Goal: Transaction & Acquisition: Download file/media

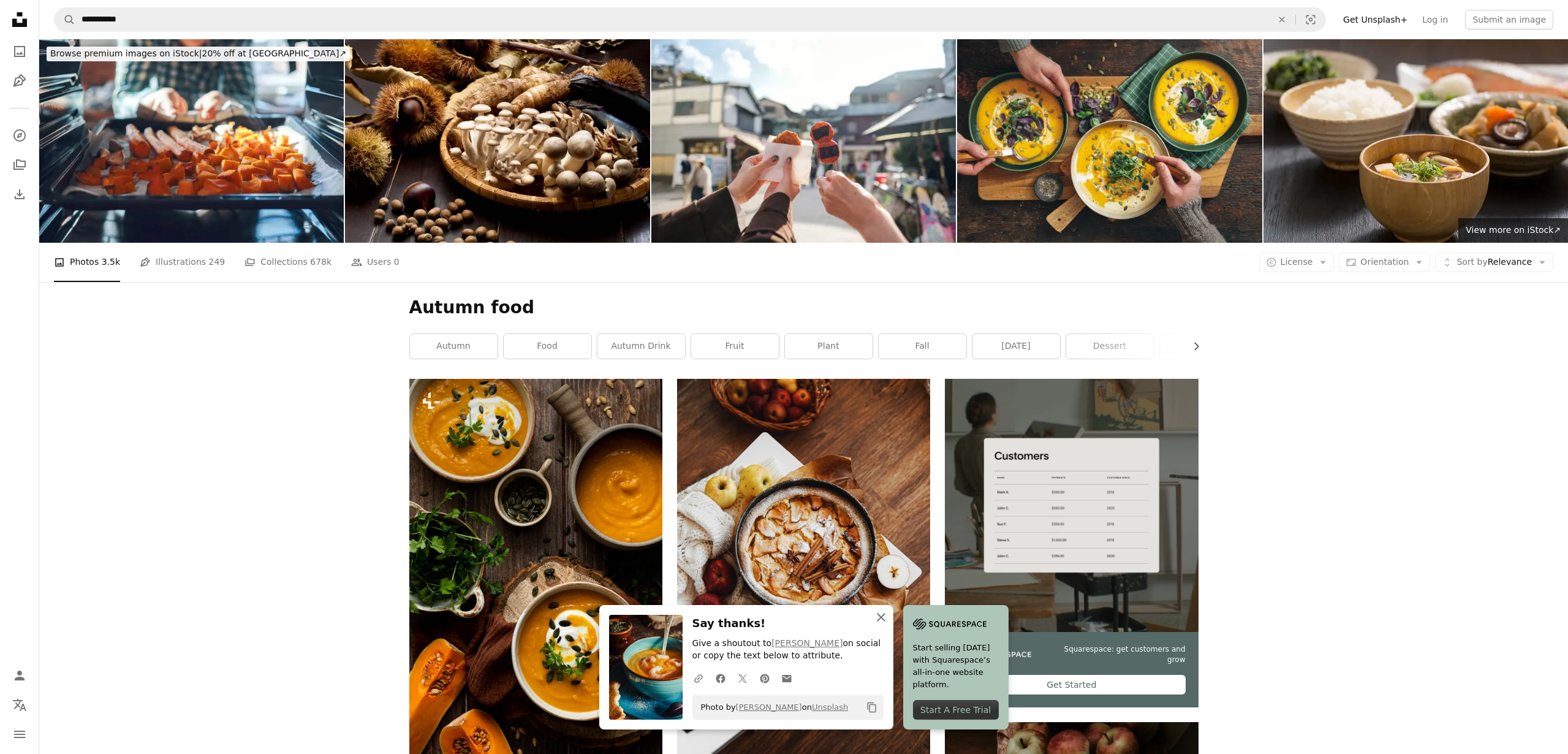
scroll to position [7816, 0]
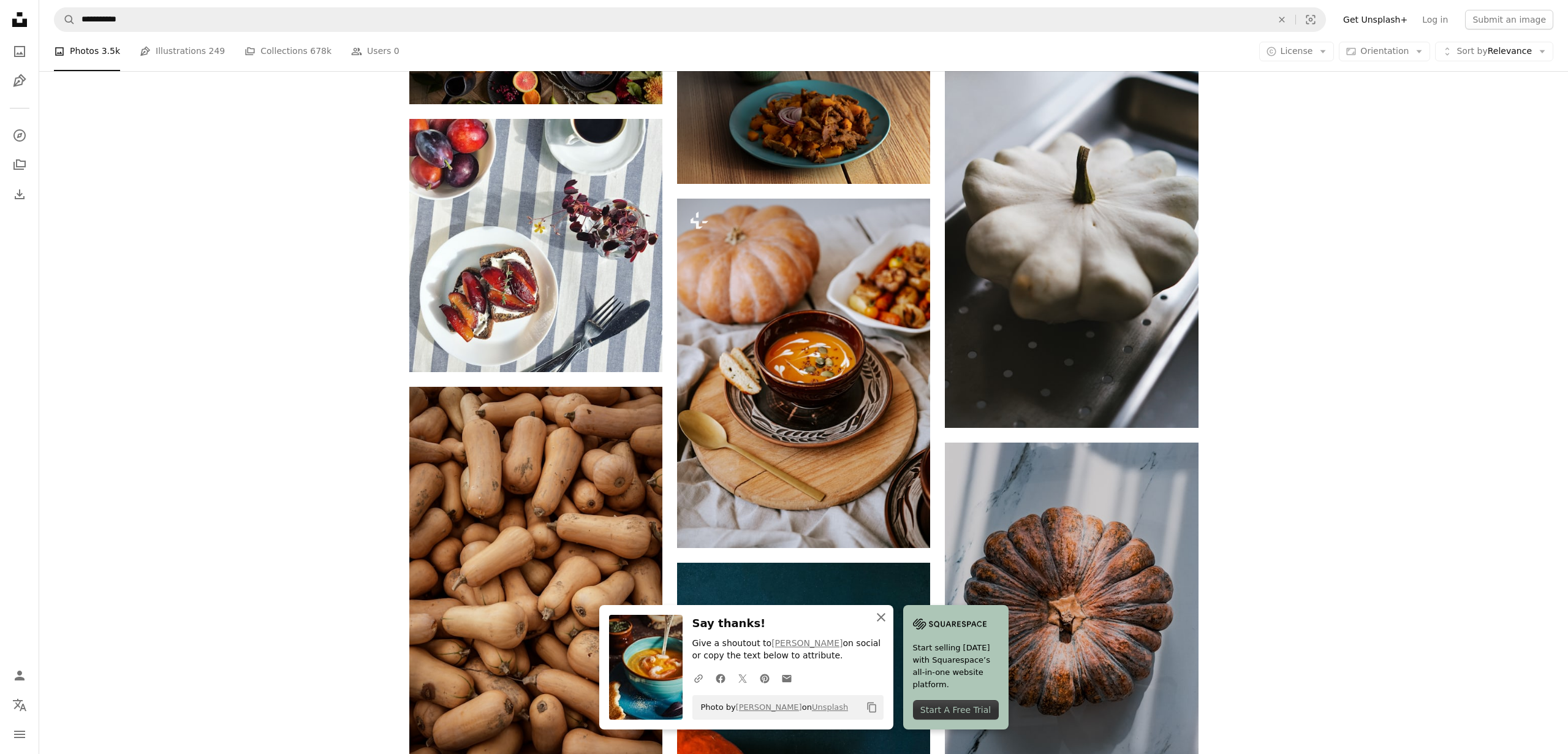
click at [882, 617] on icon "An X shape" at bounding box center [881, 617] width 15 height 15
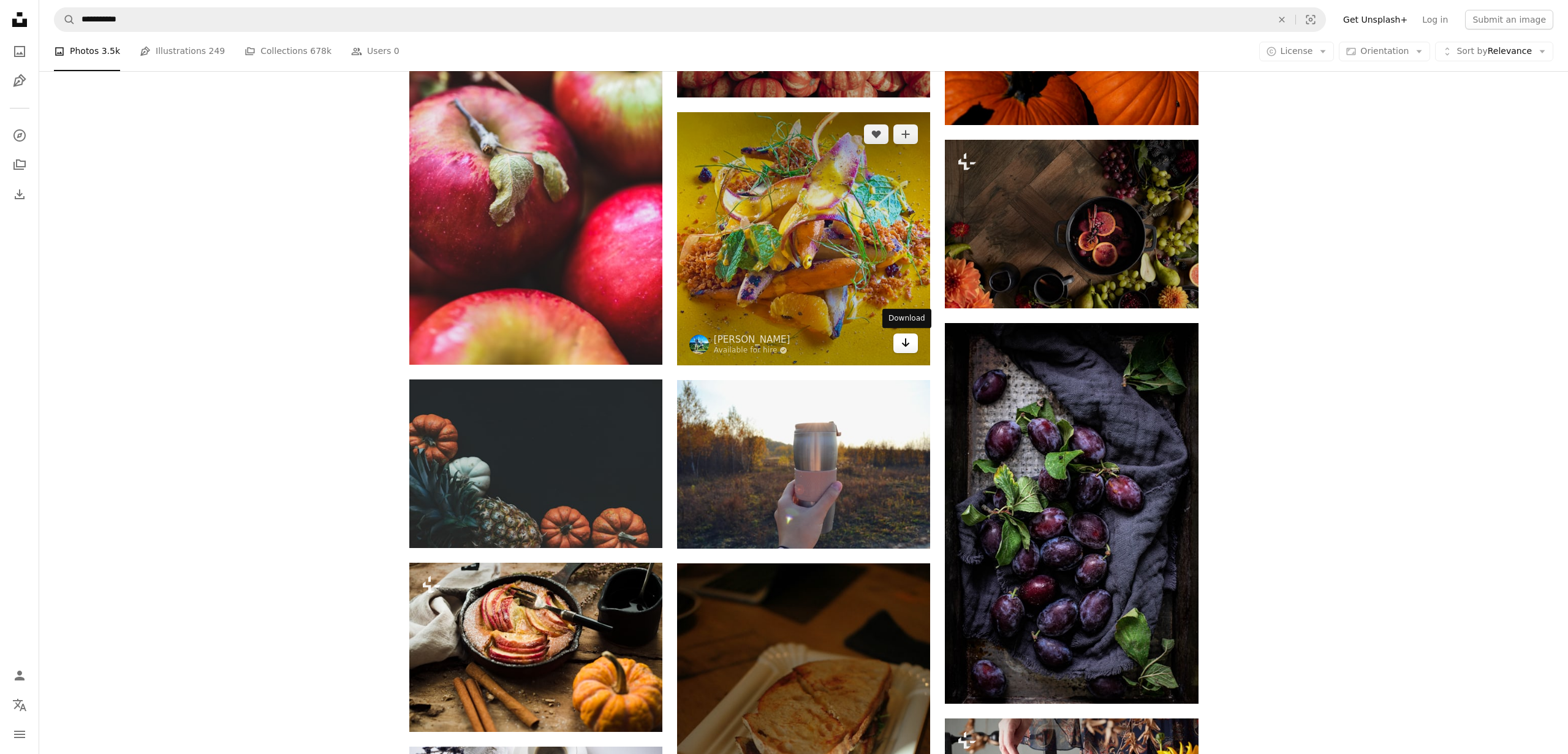
scroll to position [9008, 0]
click at [899, 345] on link "Arrow pointing down" at bounding box center [906, 344] width 25 height 19
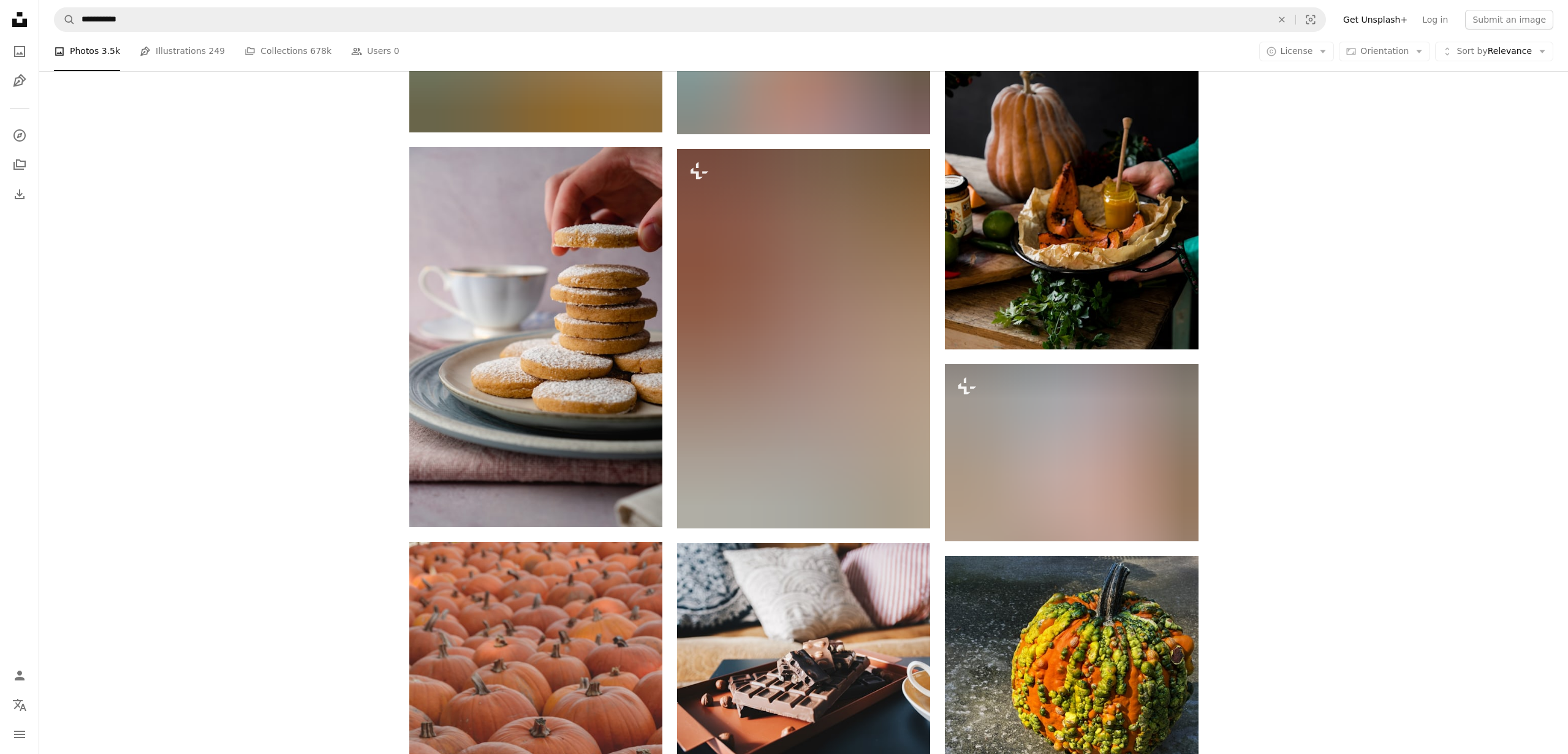
scroll to position [25932, 0]
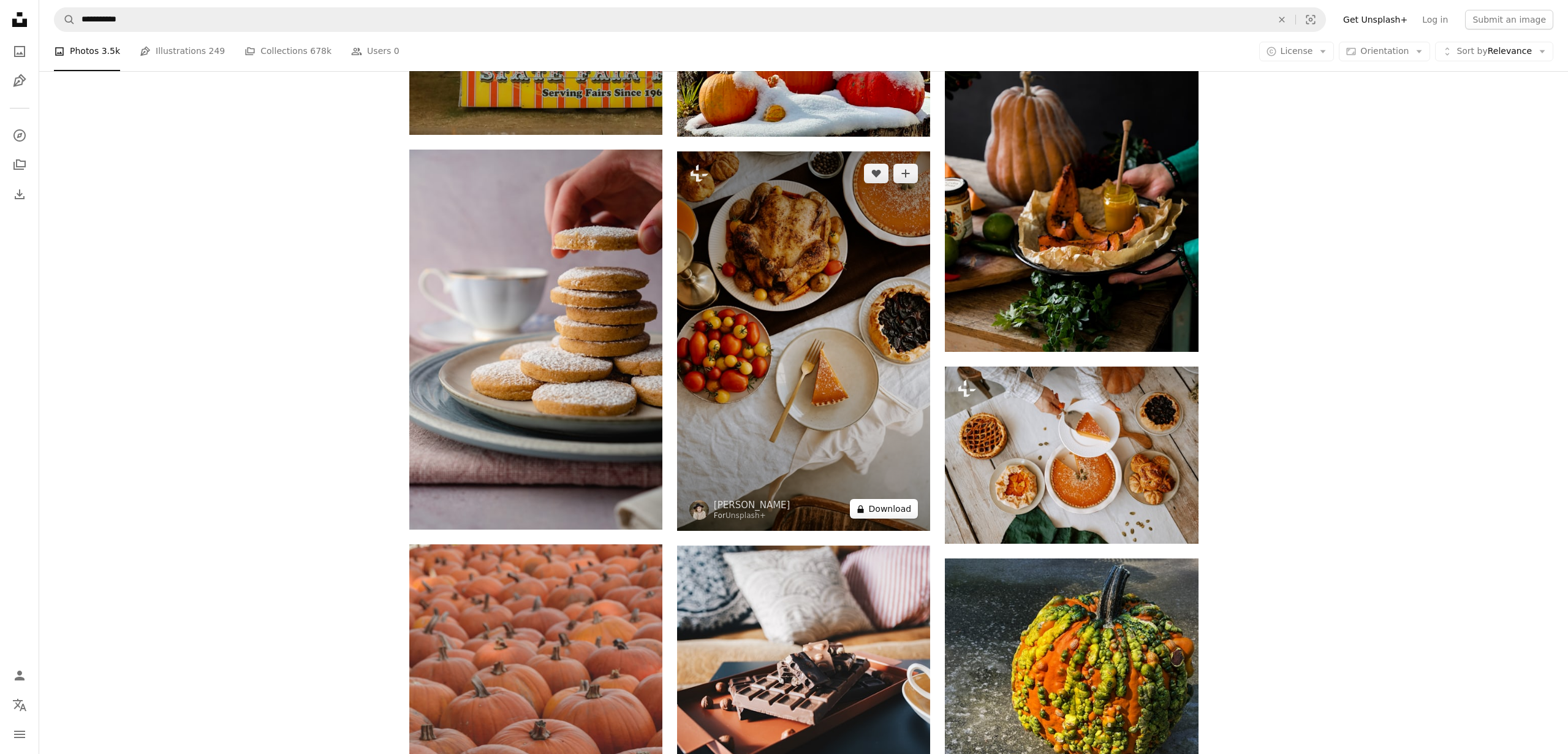
click at [892, 505] on button "A lock Download" at bounding box center [885, 509] width 69 height 19
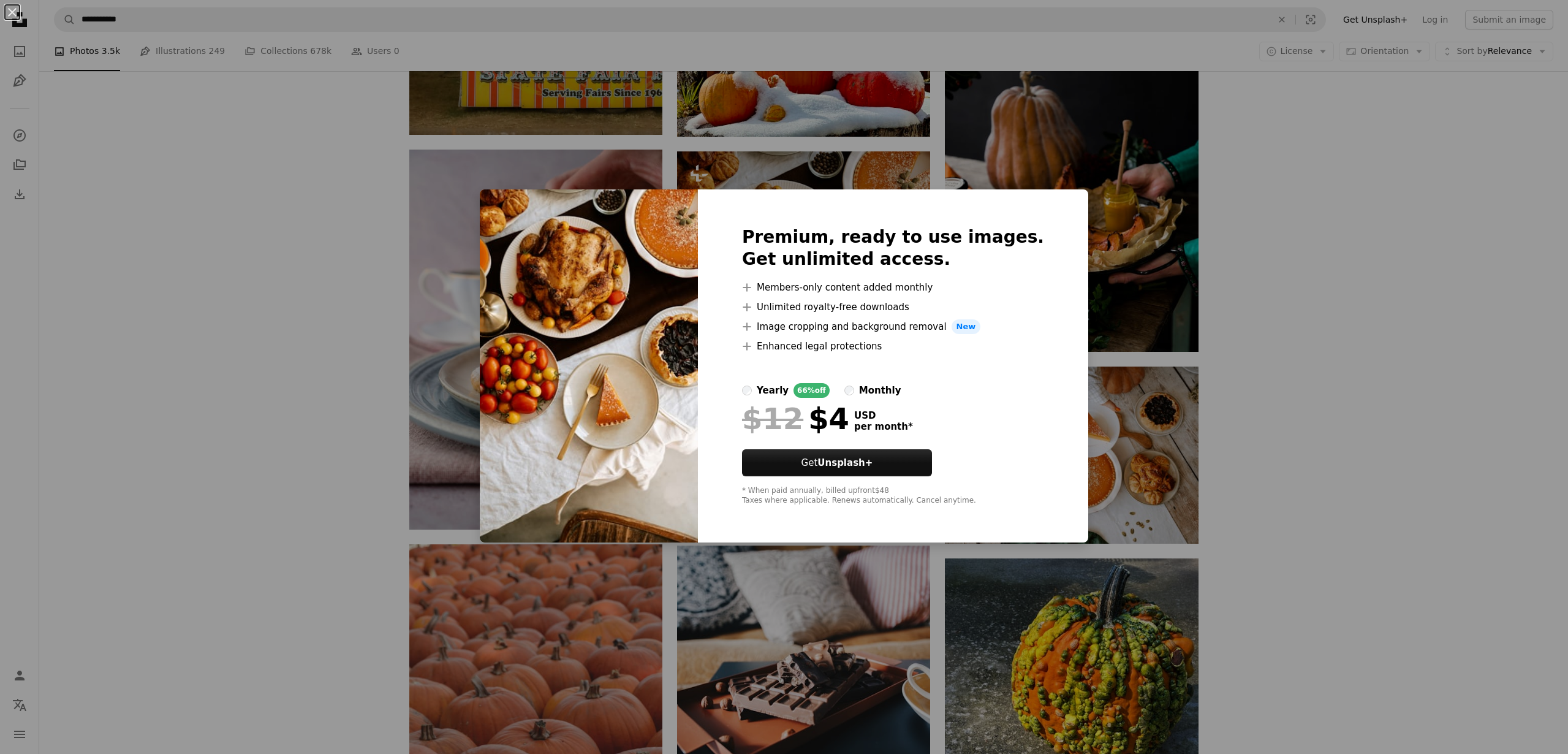
click at [1442, 525] on div "An X shape Premium, ready to use images. Get unlimited access. A plus sign Memb…" at bounding box center [784, 377] width 1568 height 754
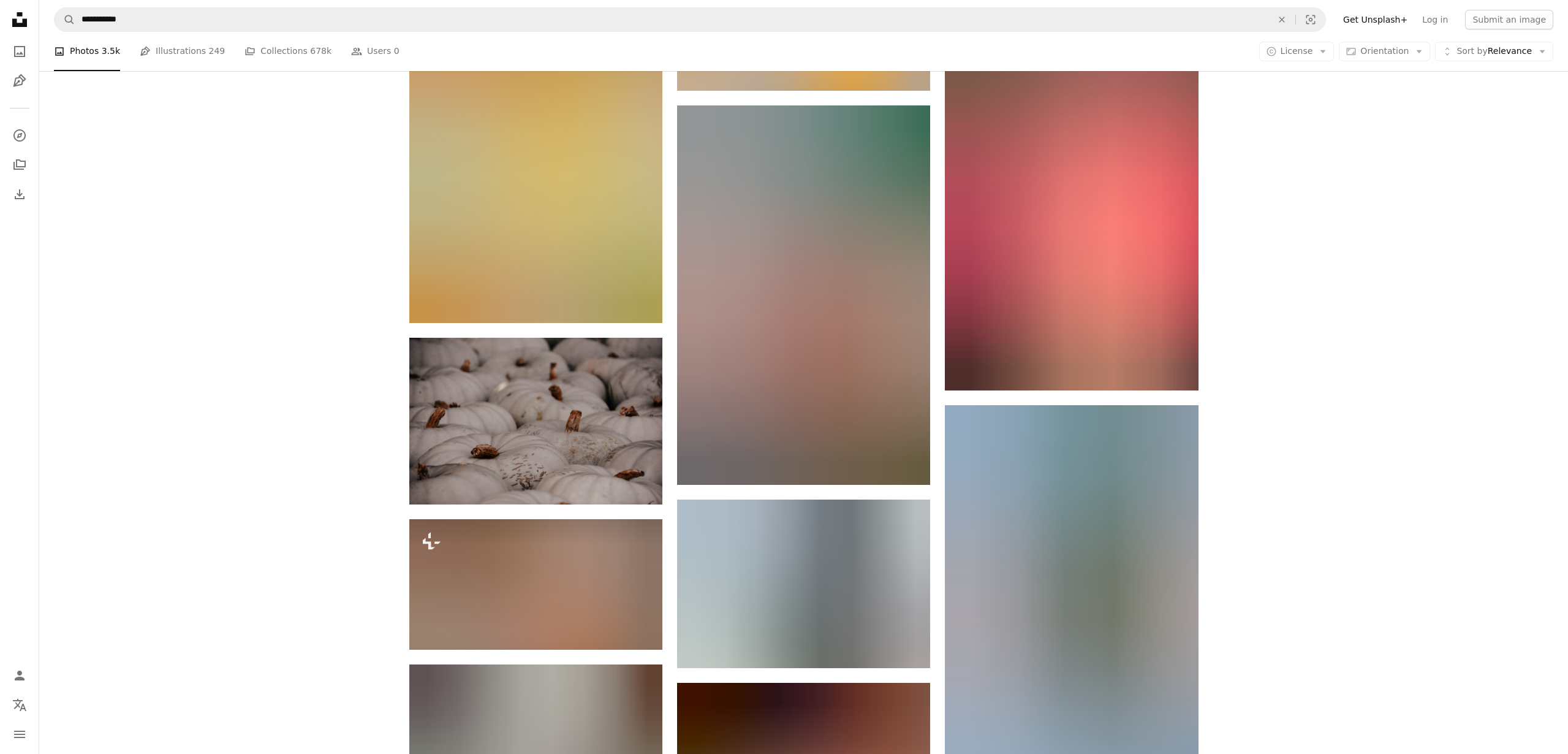
scroll to position [28166, 0]
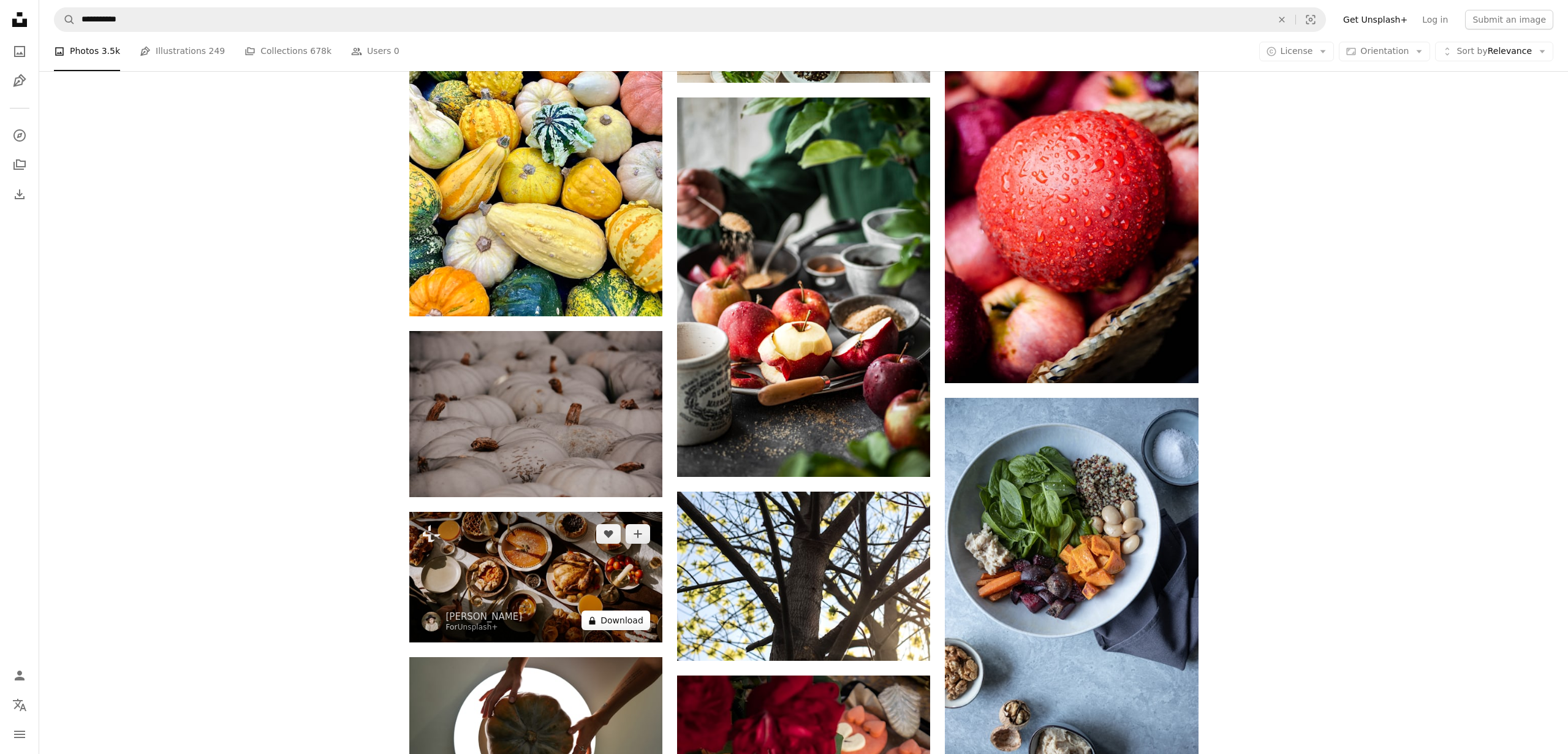
click at [612, 619] on button "A lock Download" at bounding box center [616, 620] width 69 height 19
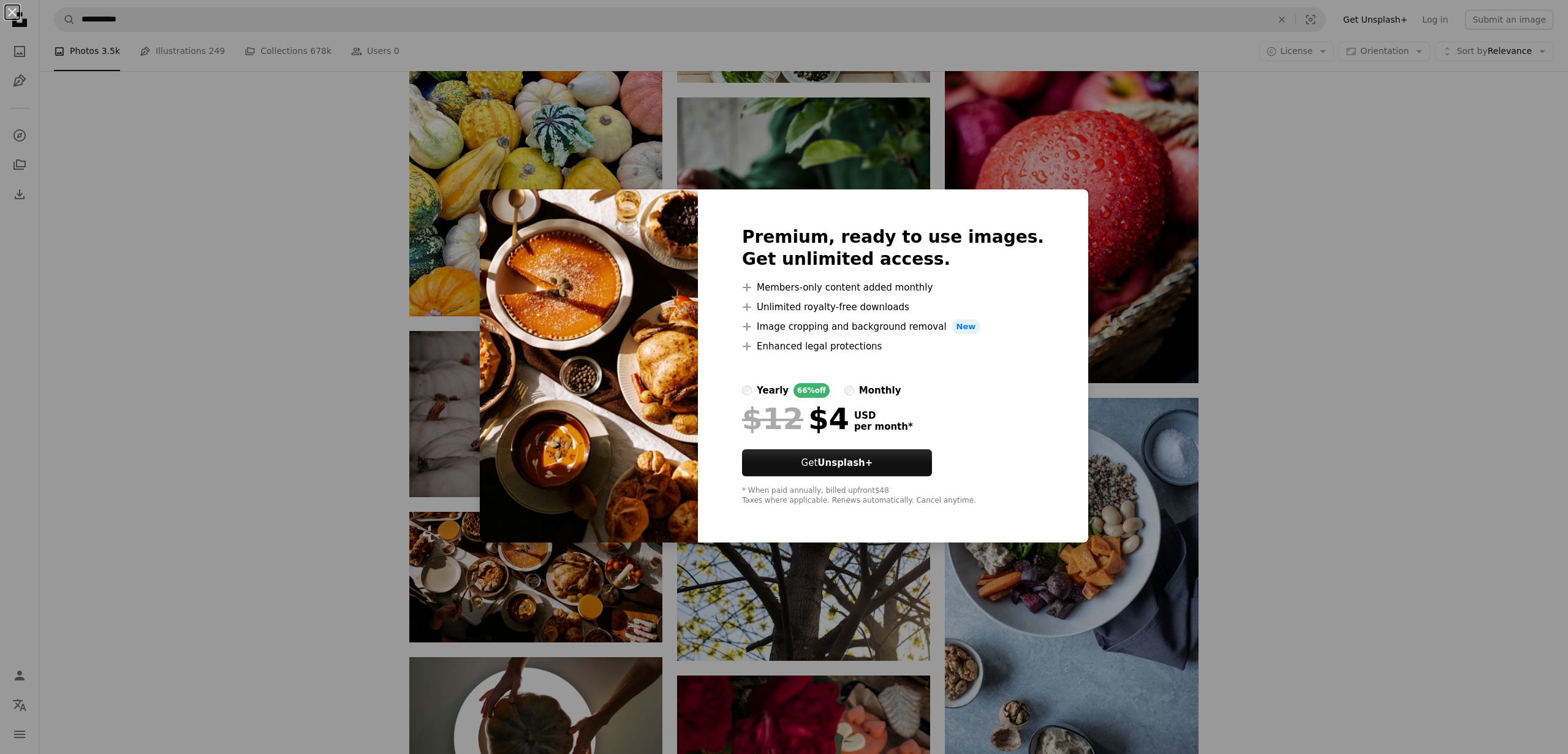
click at [272, 527] on div "An X shape Premium, ready to use images. Get unlimited access. A plus sign Memb…" at bounding box center [784, 377] width 1568 height 754
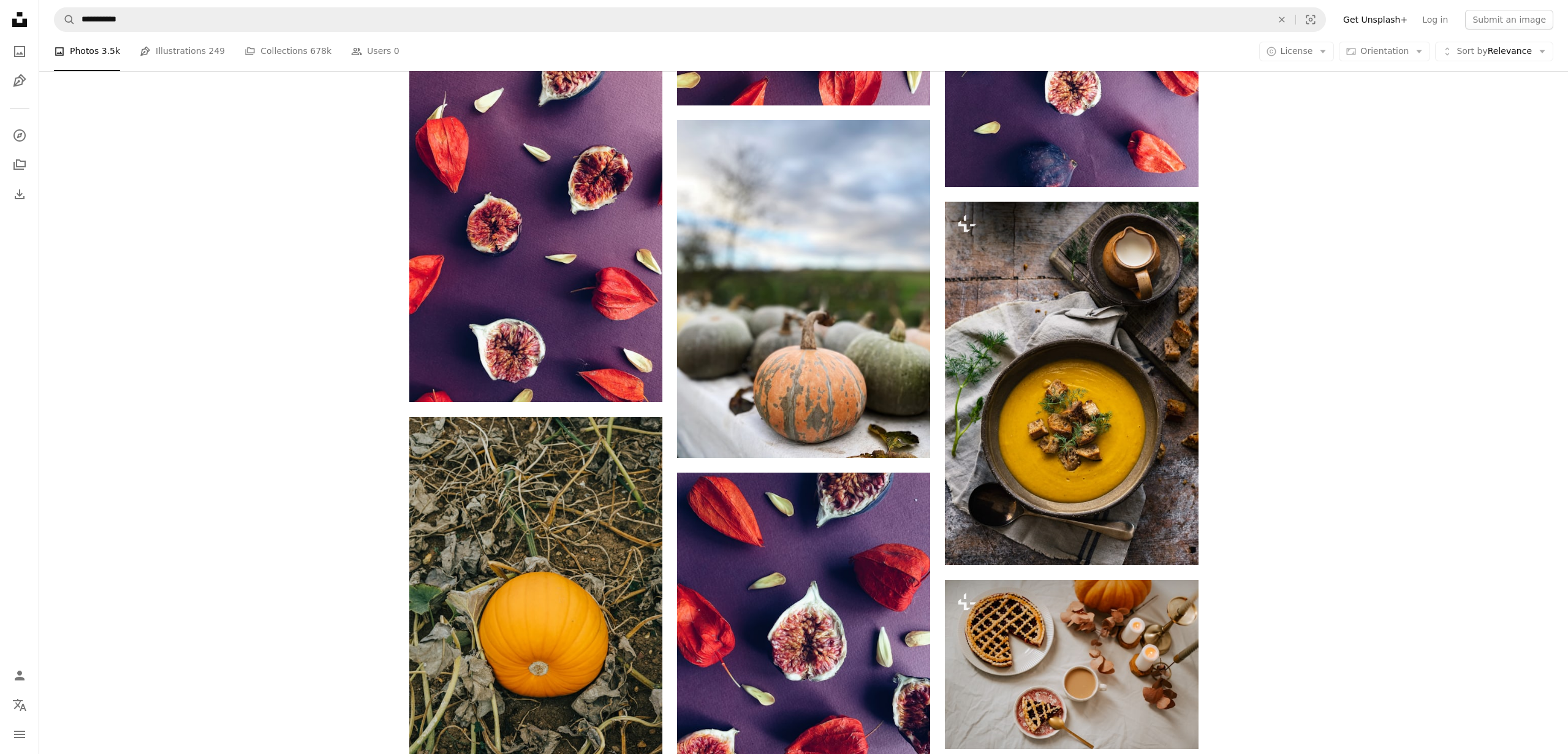
scroll to position [41138, 0]
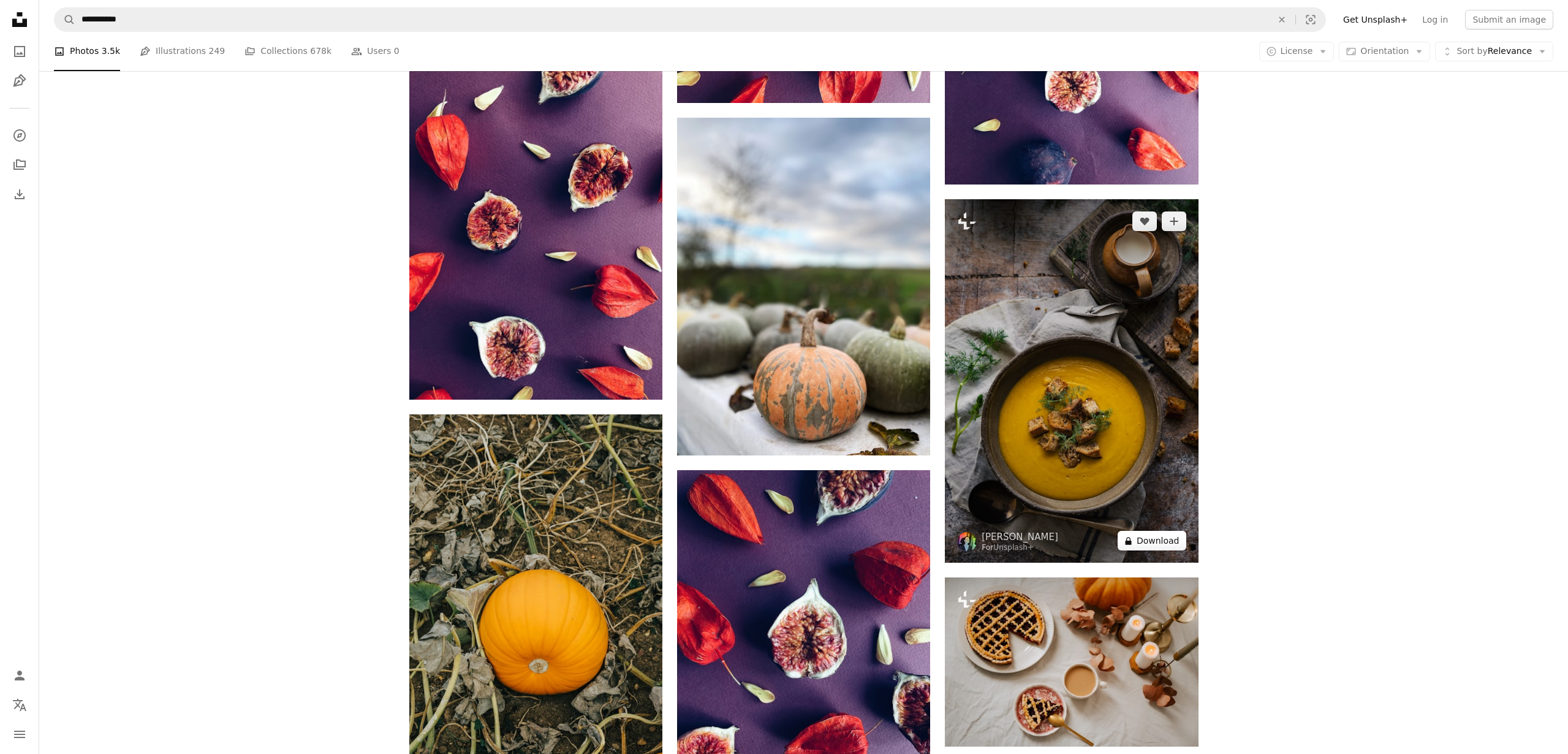
click at [1153, 543] on button "A lock Download" at bounding box center [1152, 540] width 69 height 19
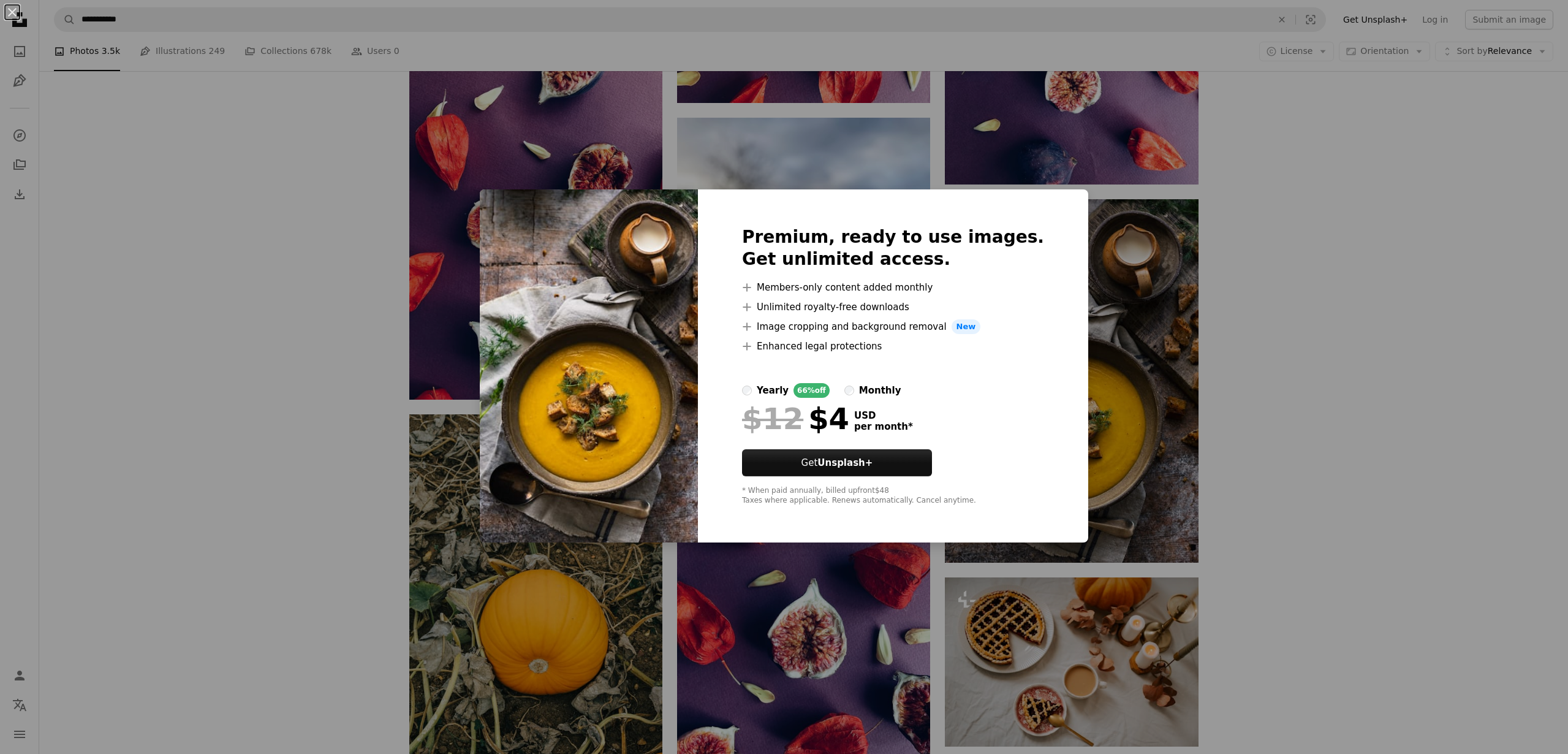
click at [161, 429] on div "An X shape Premium, ready to use images. Get unlimited access. A plus sign Memb…" at bounding box center [784, 377] width 1568 height 754
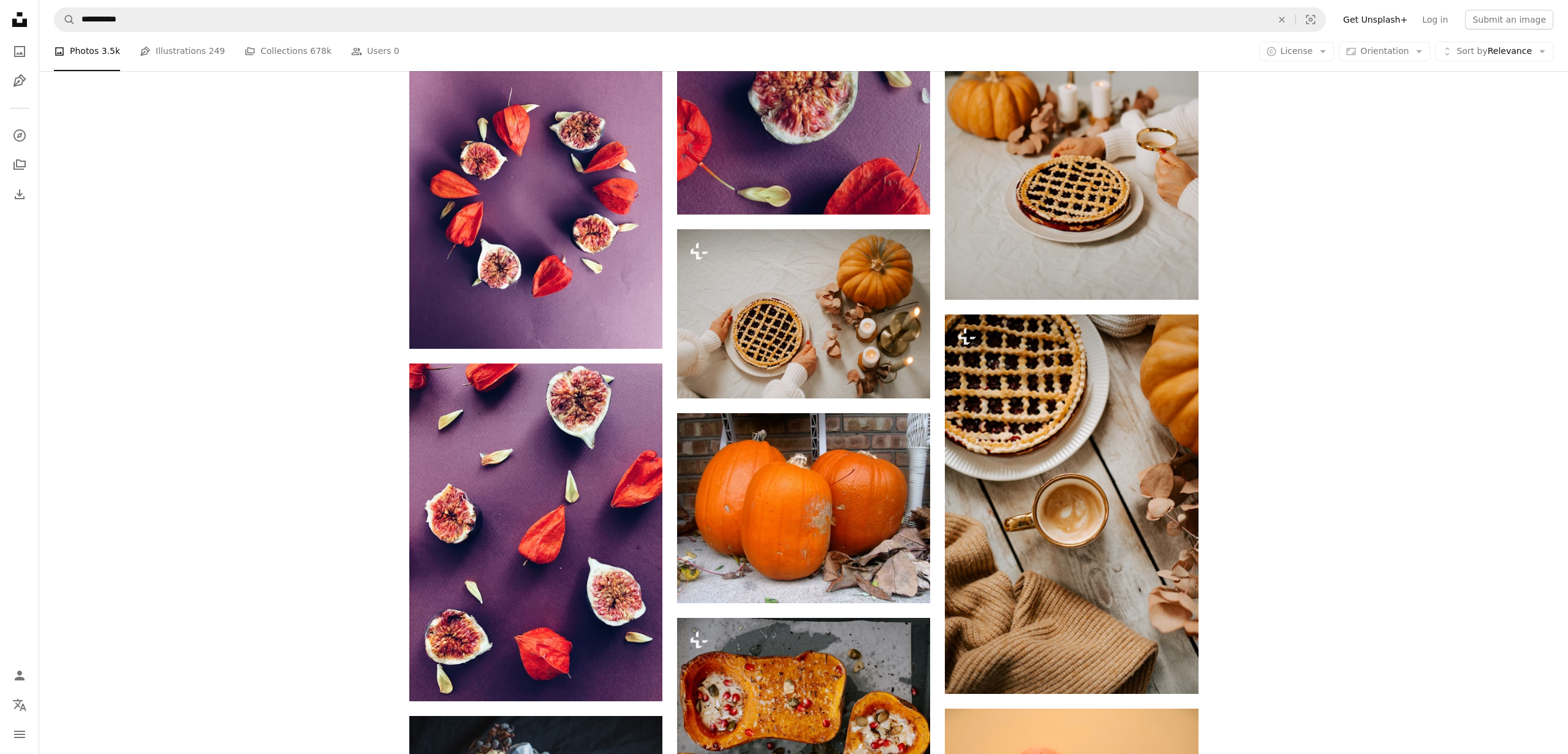
scroll to position [42645, 0]
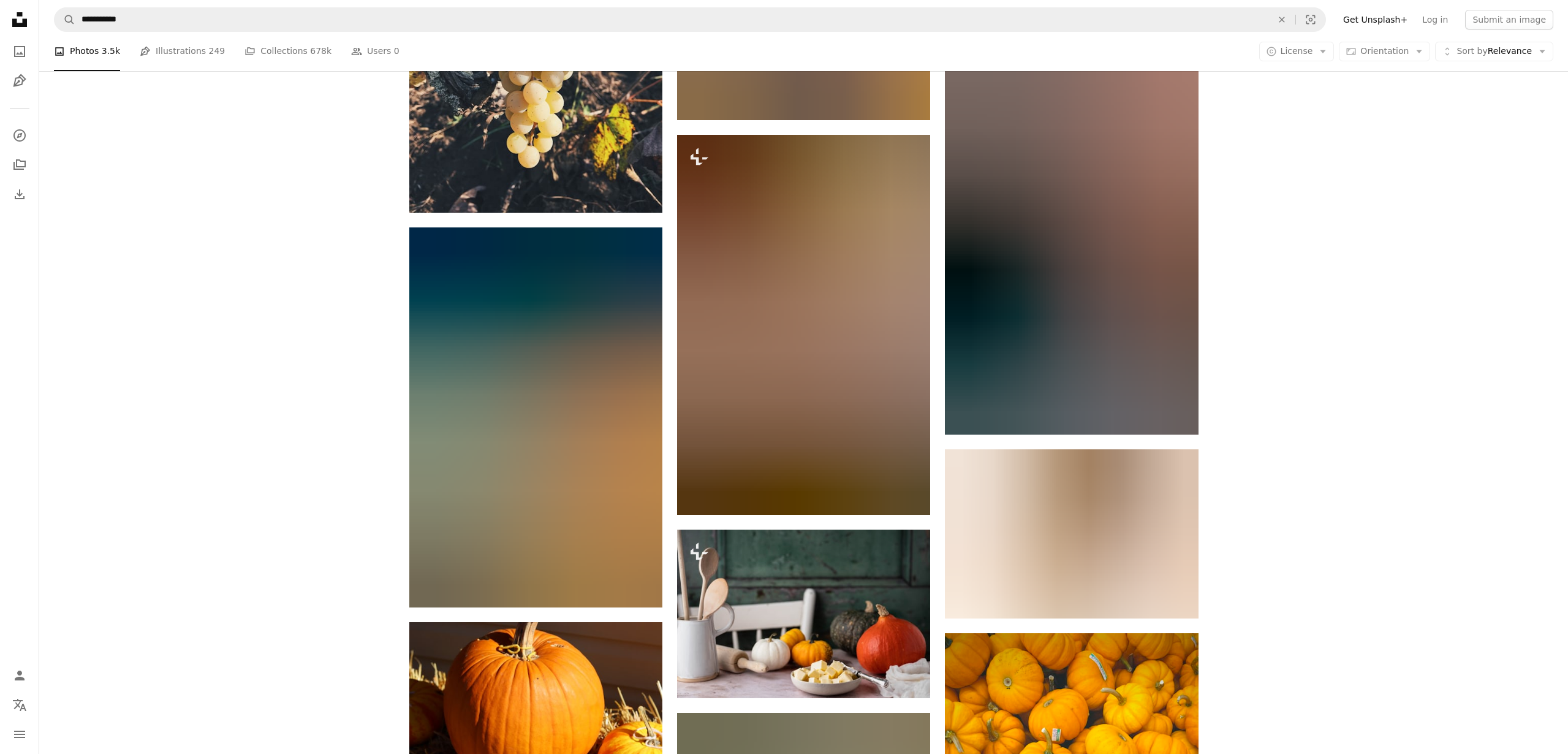
scroll to position [47393, 0]
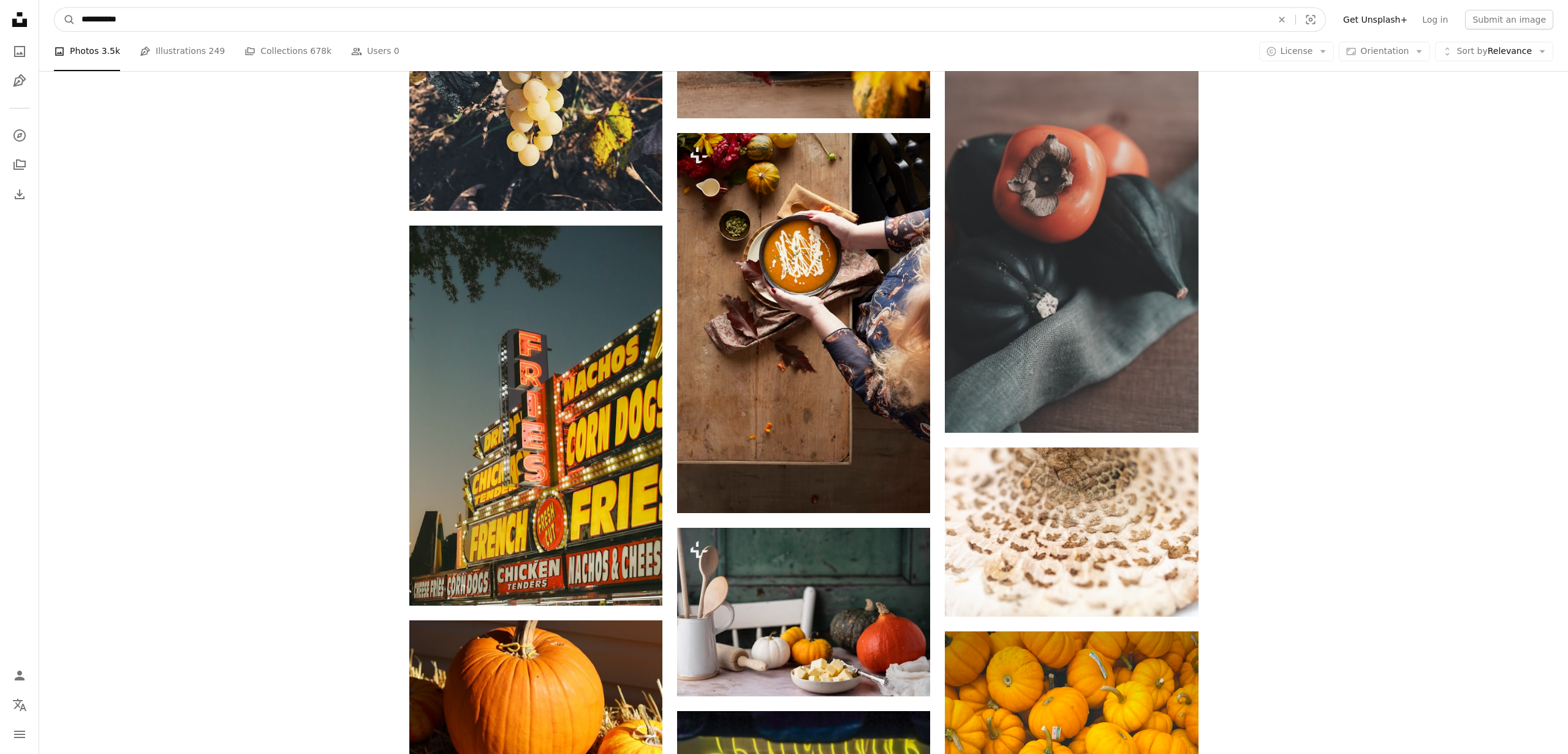
drag, startPoint x: 145, startPoint y: 13, endPoint x: 115, endPoint y: 18, distance: 30.4
click at [115, 18] on input "**********" at bounding box center [672, 19] width 1193 height 23
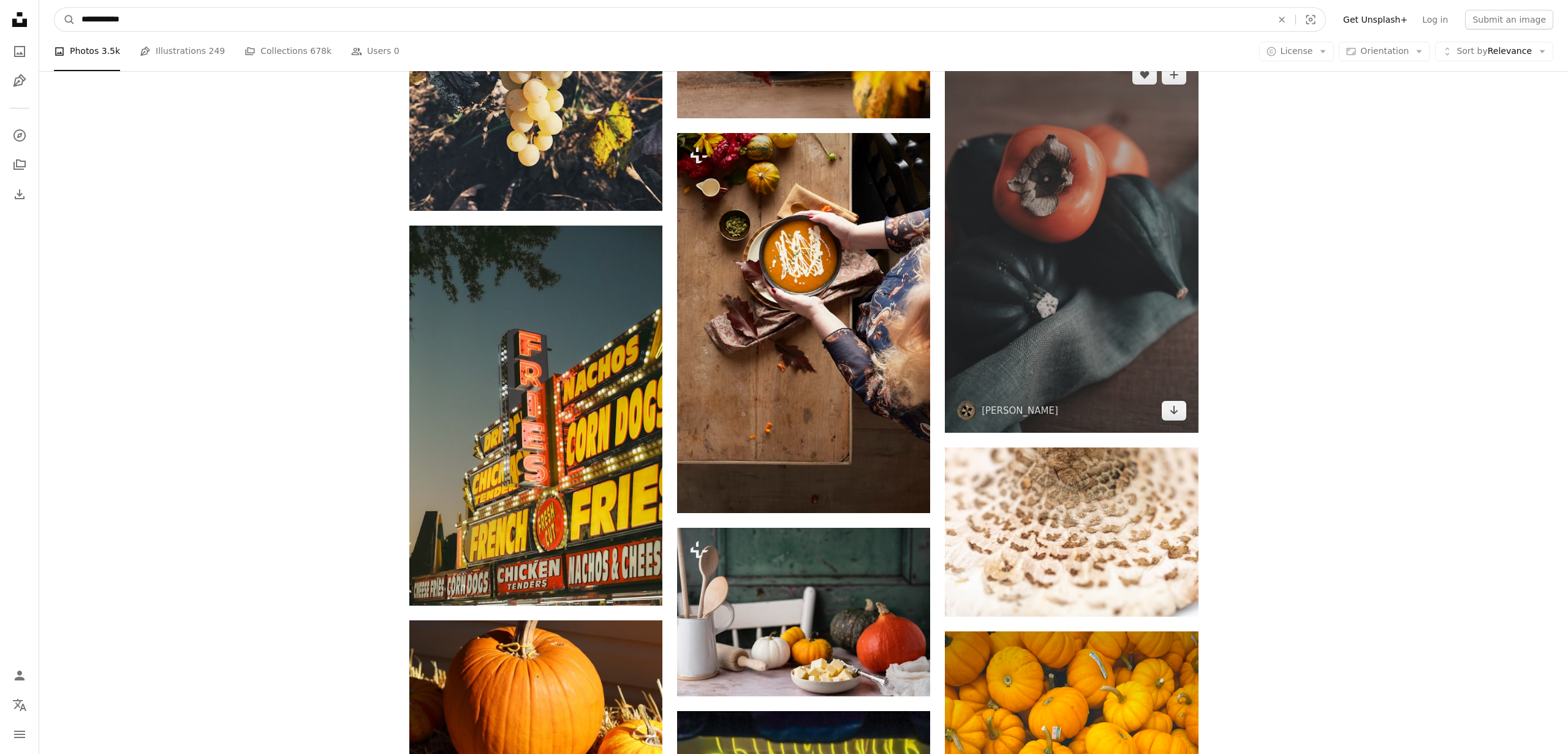
type input "**********"
click button "A magnifying glass" at bounding box center [65, 19] width 21 height 23
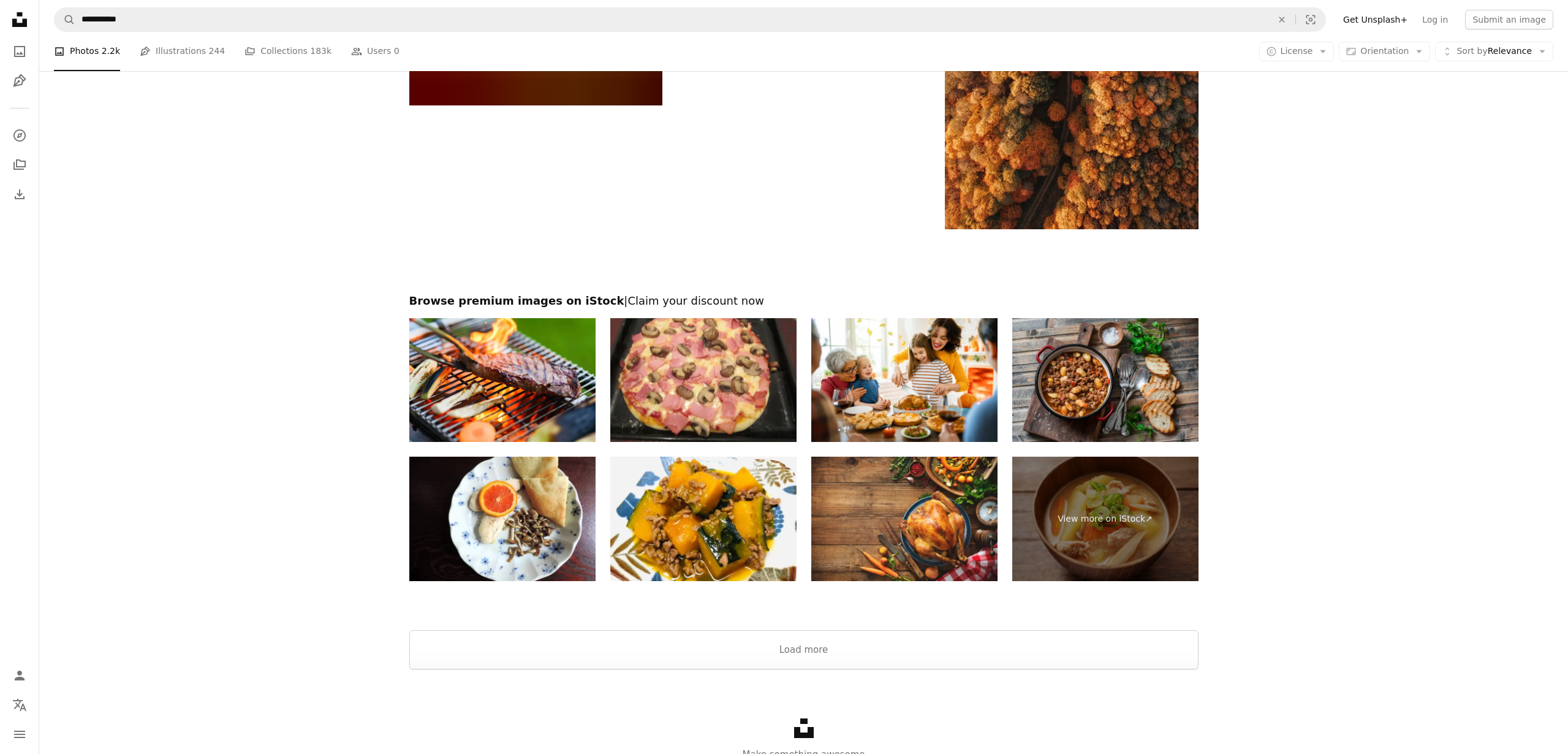
scroll to position [2220, 0]
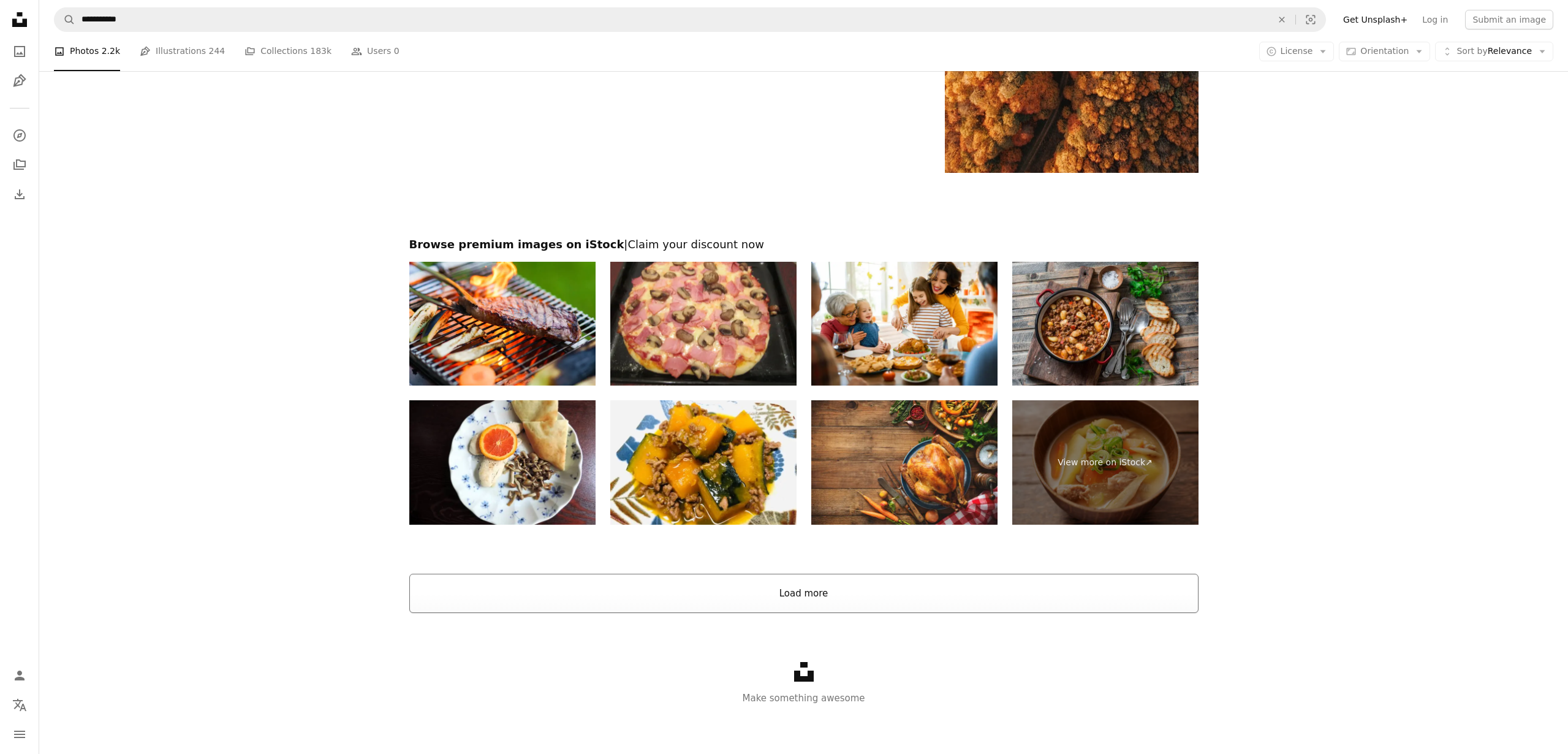
click at [693, 593] on button "Load more" at bounding box center [804, 593] width 790 height 40
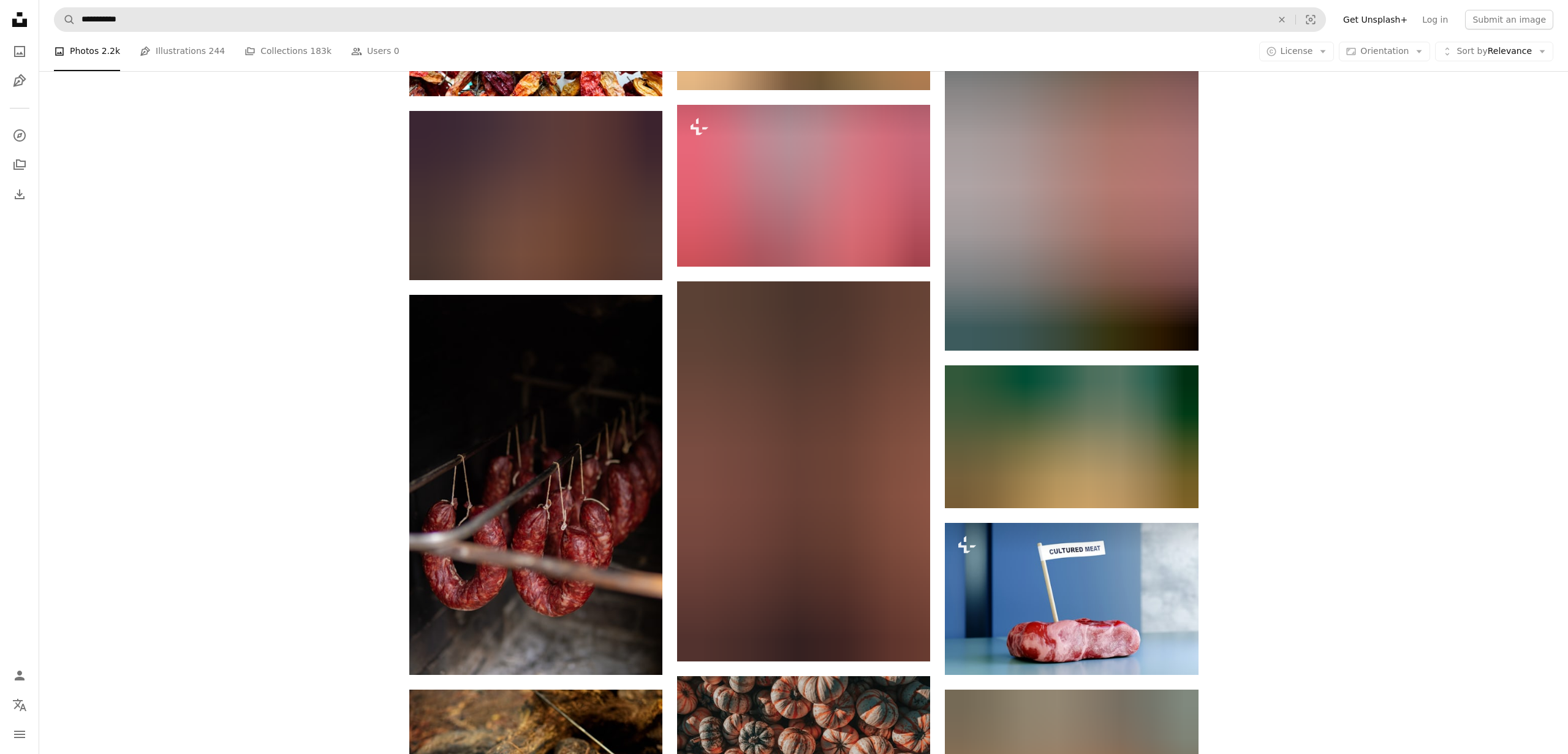
scroll to position [9599, 0]
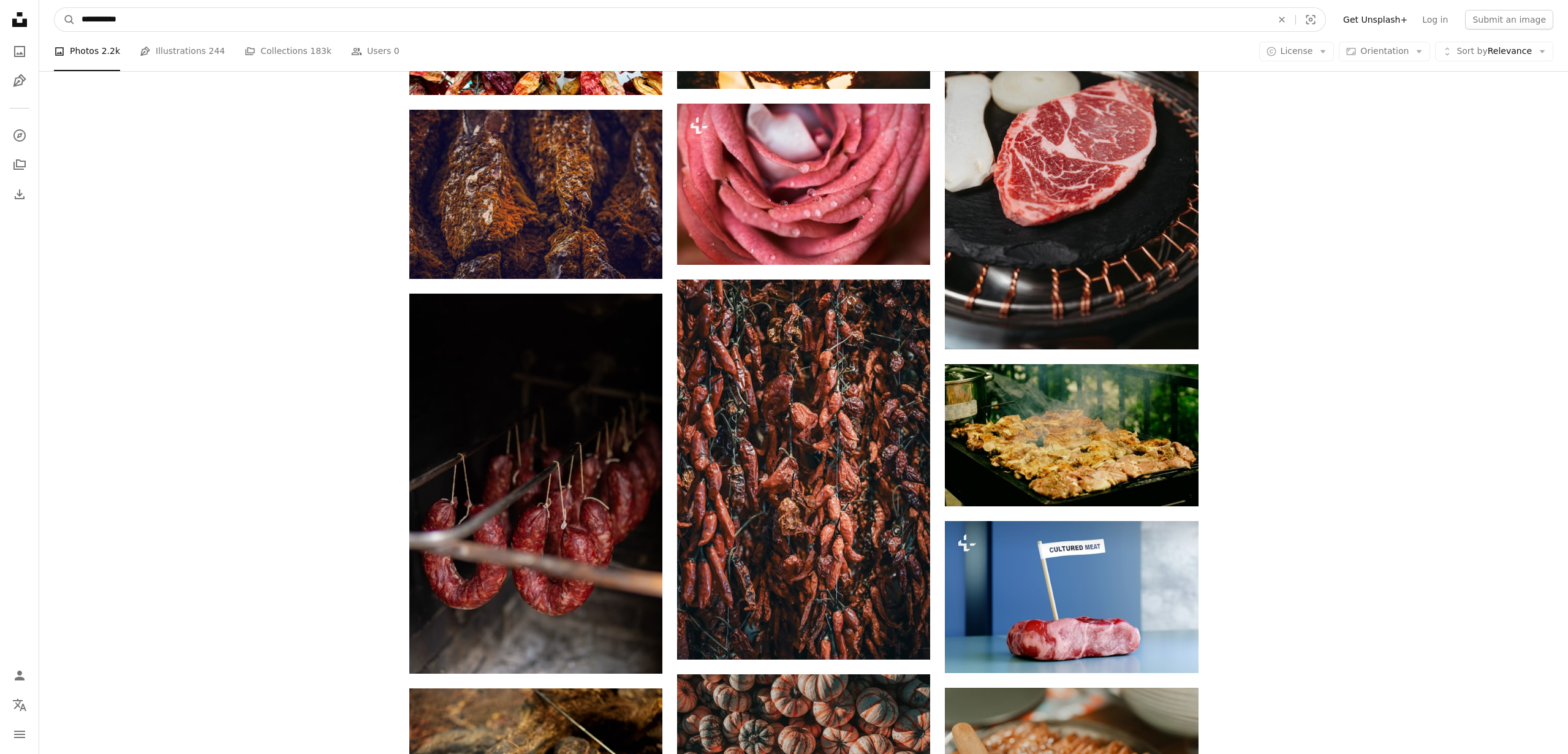
drag, startPoint x: 114, startPoint y: 19, endPoint x: 693, endPoint y: 0, distance: 579.3
click at [394, 24] on input "**********" at bounding box center [672, 19] width 1193 height 23
type input "**********"
click button "A magnifying glass" at bounding box center [65, 19] width 21 height 23
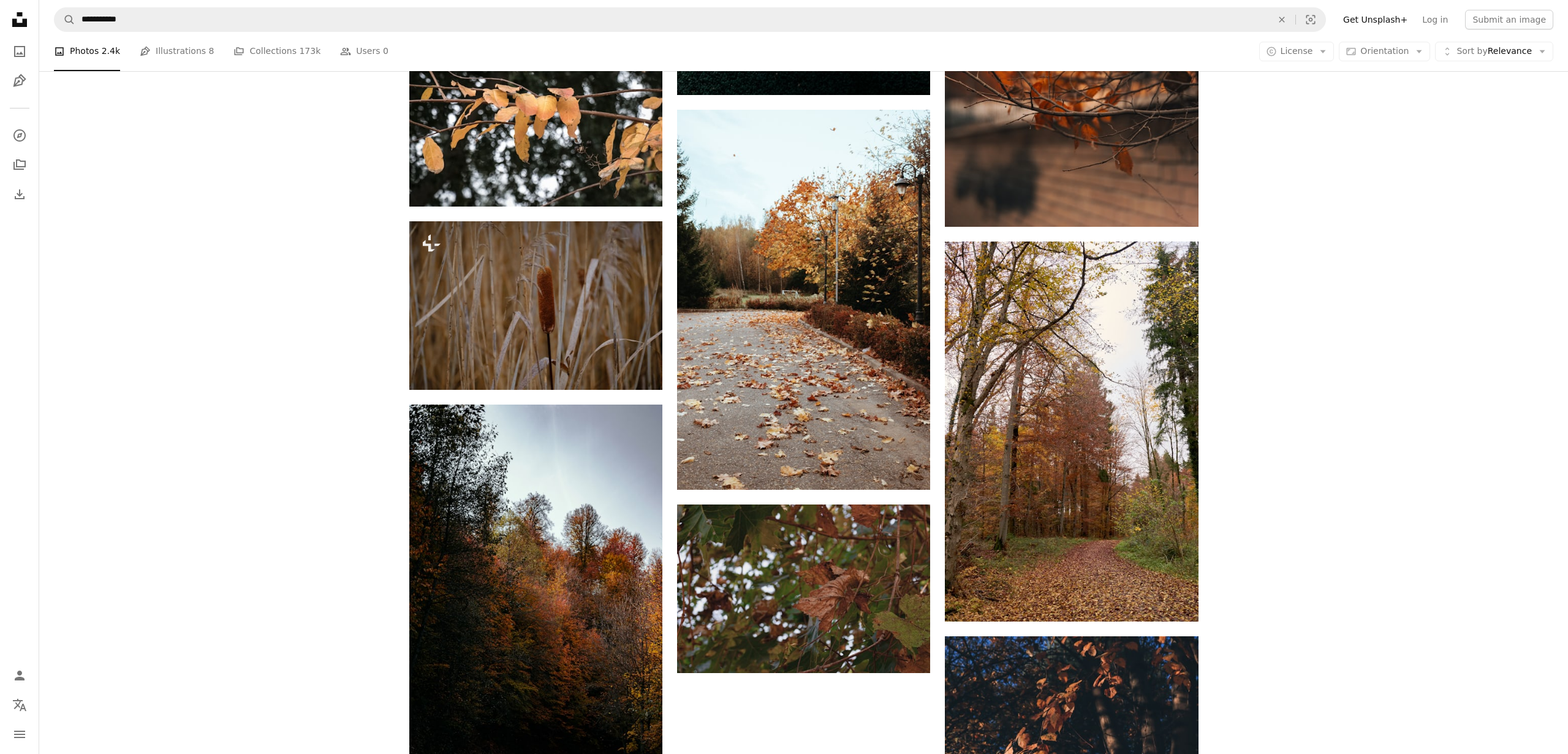
scroll to position [1510, 0]
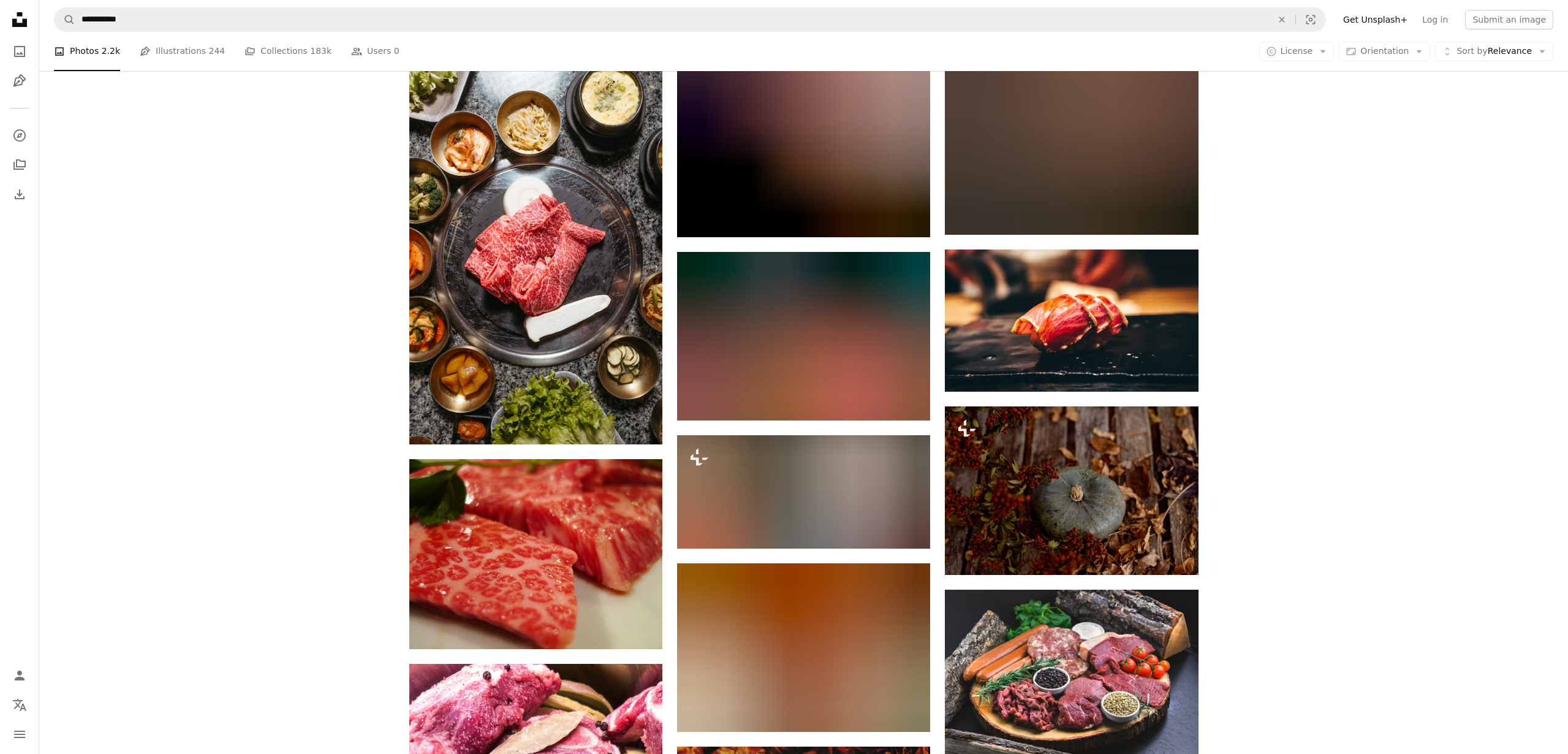
scroll to position [11270, 0]
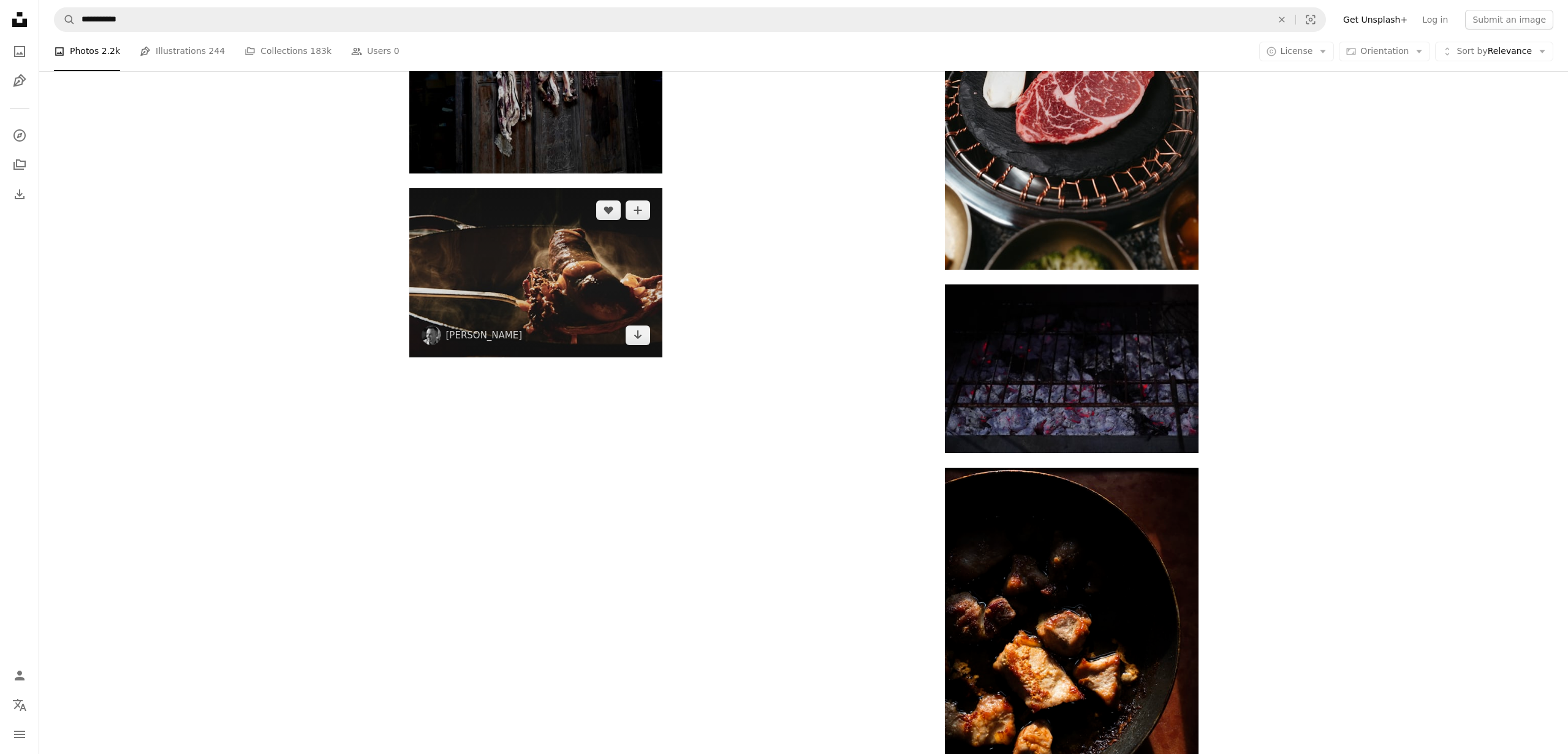
click at [519, 258] on img at bounding box center [536, 273] width 253 height 169
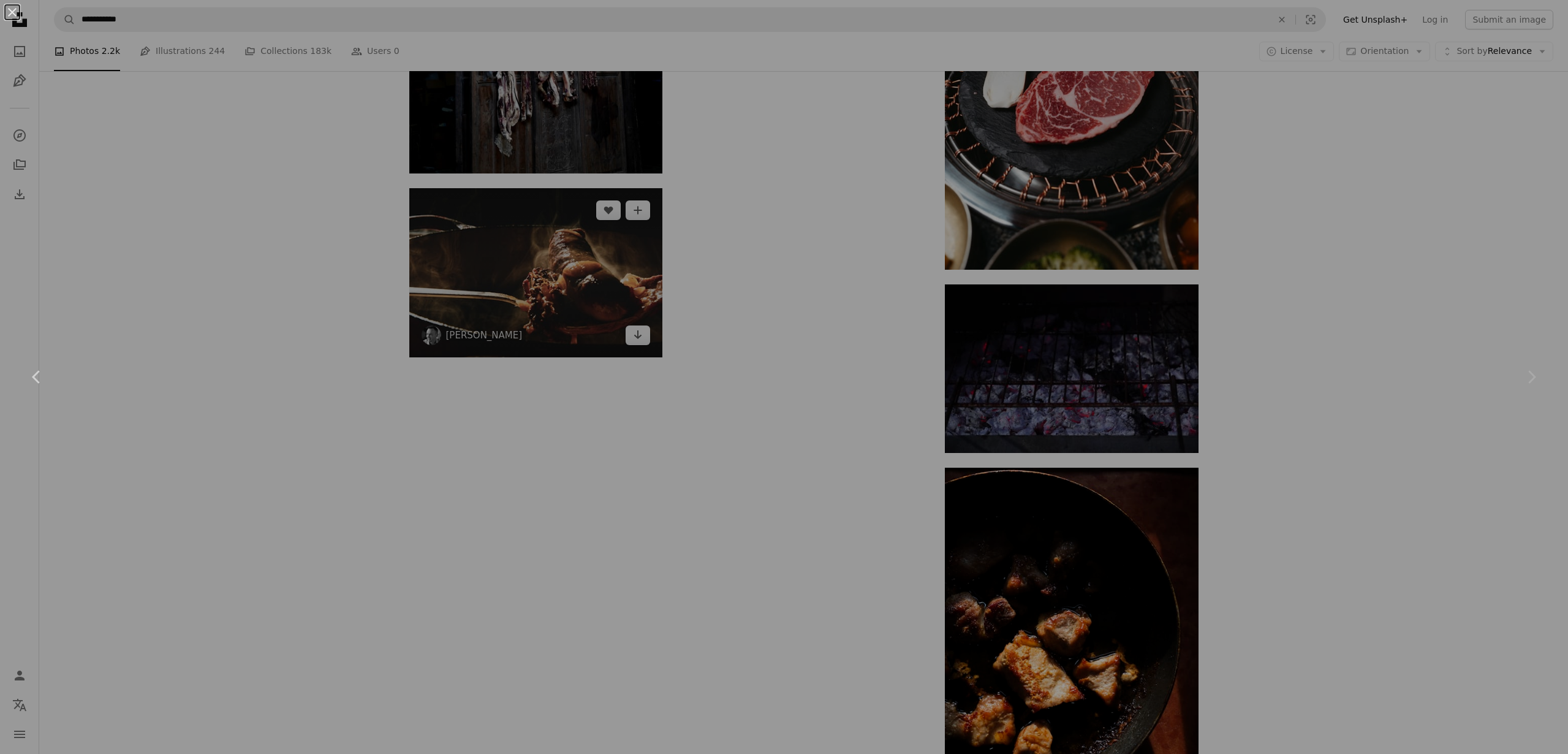
scroll to position [12639, 0]
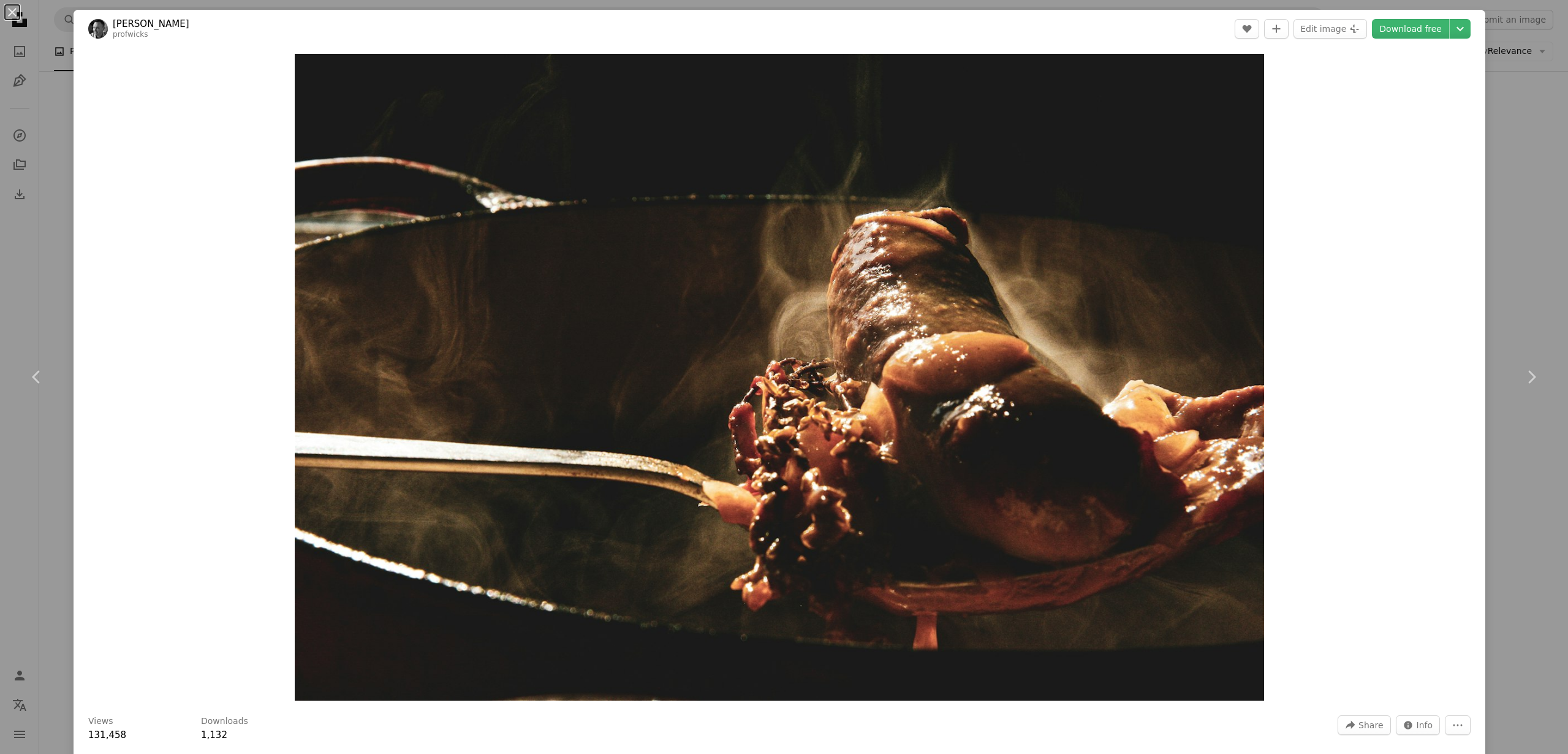
click at [221, 352] on div "Zoom in" at bounding box center [780, 377] width 1412 height 659
click at [19, 298] on div "An X shape Chevron left Chevron right [PERSON_NAME] profwicks A heart A plus si…" at bounding box center [784, 377] width 1568 height 754
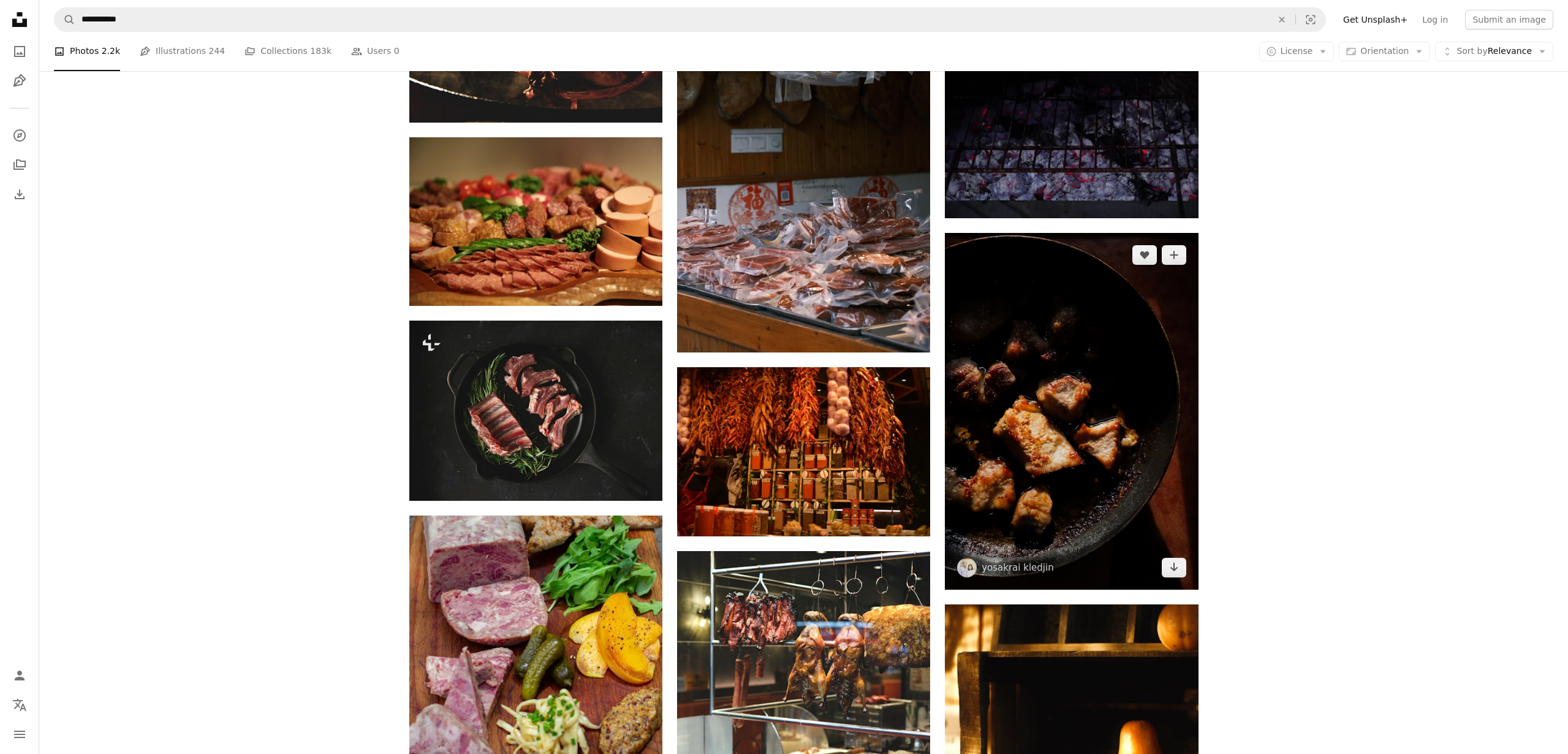
scroll to position [12915, 0]
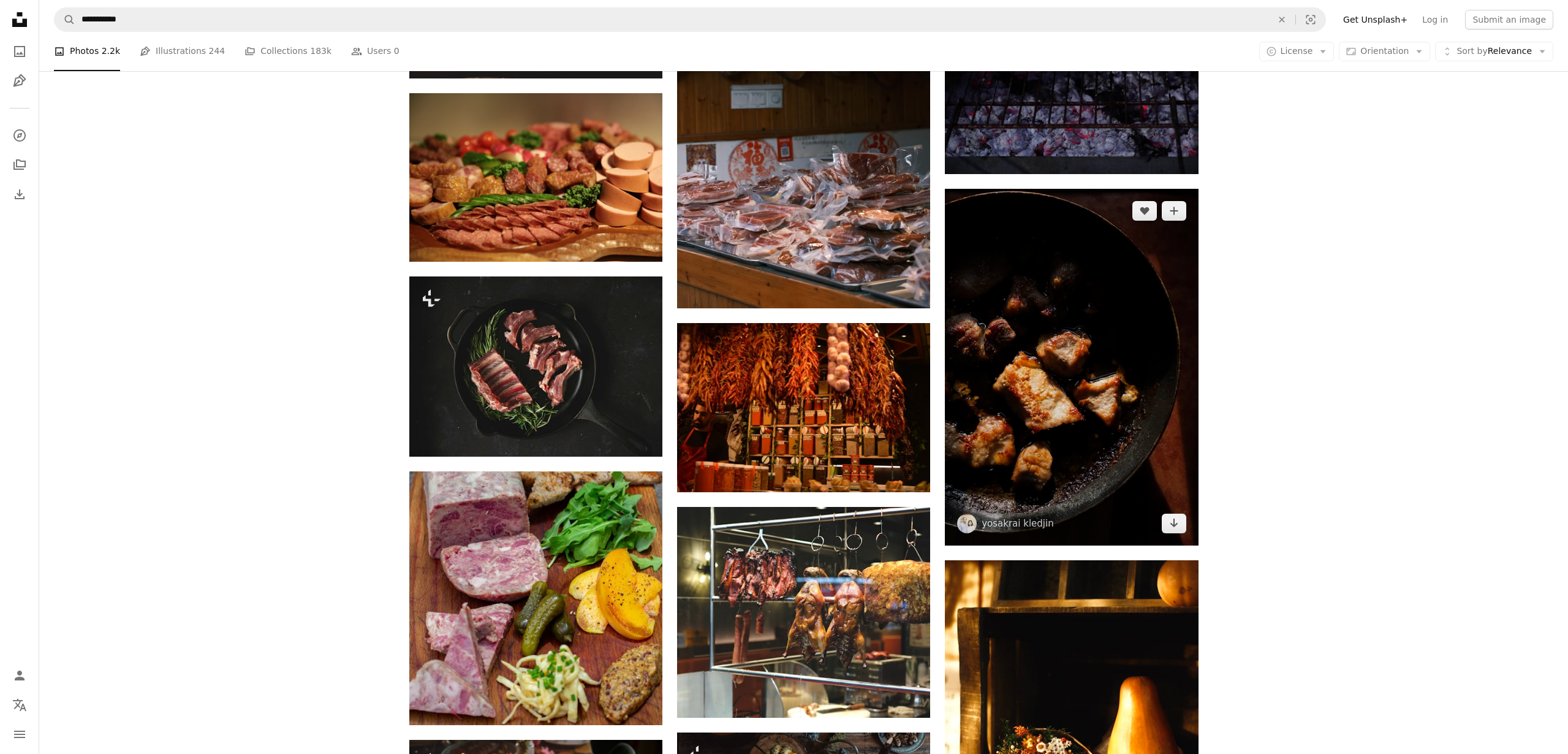
click at [1092, 409] on img at bounding box center [1072, 368] width 253 height 357
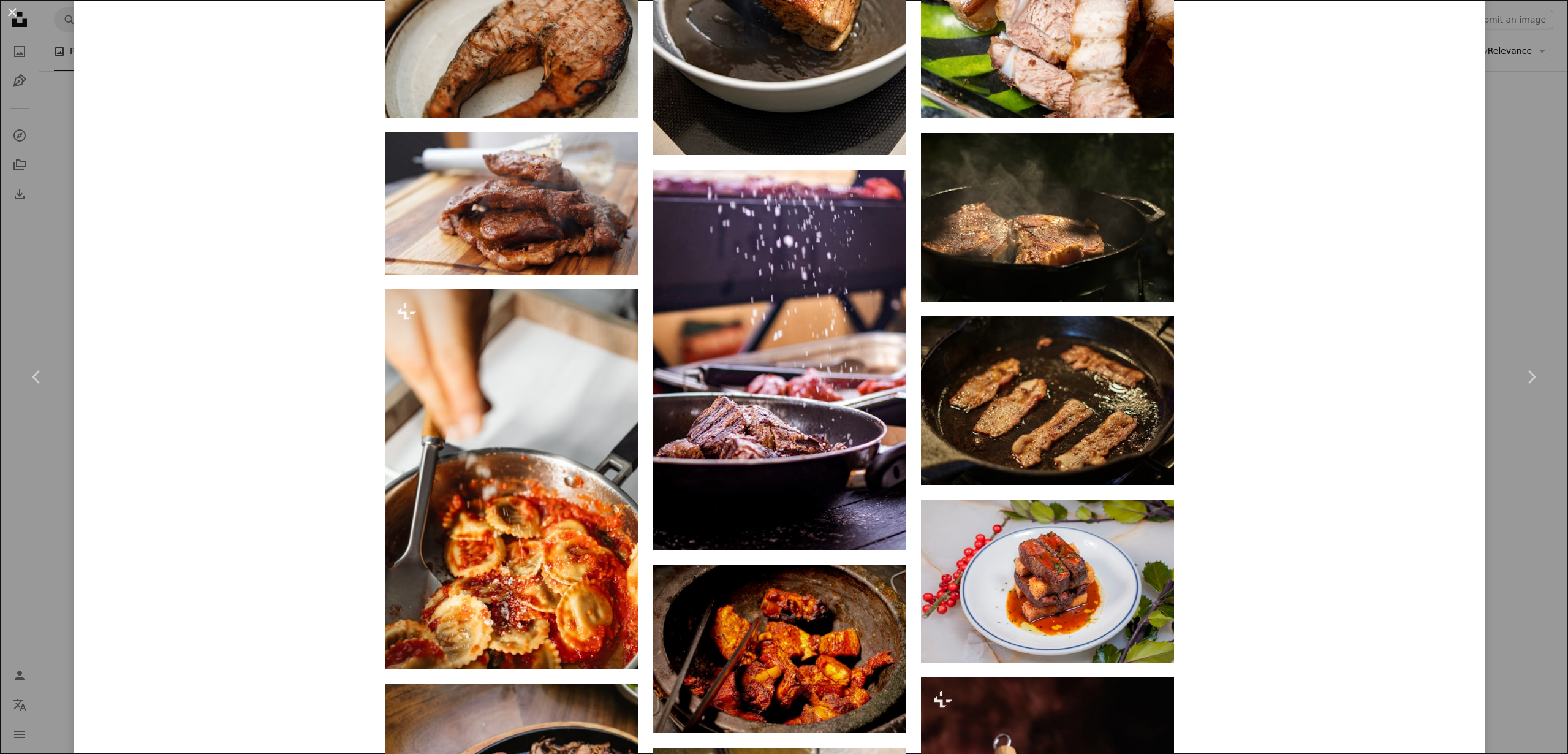
scroll to position [3761, 0]
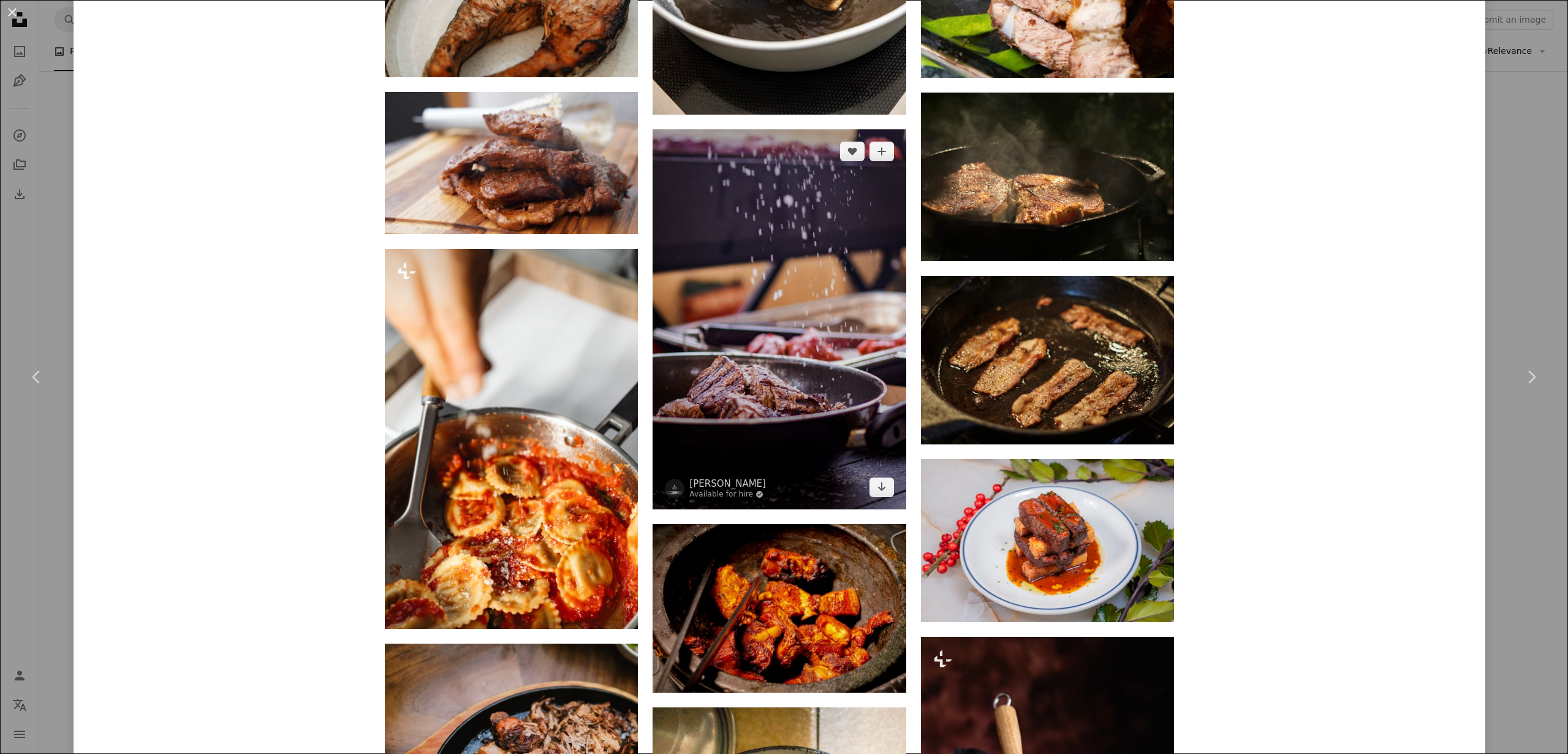
click at [837, 369] on img at bounding box center [779, 319] width 253 height 380
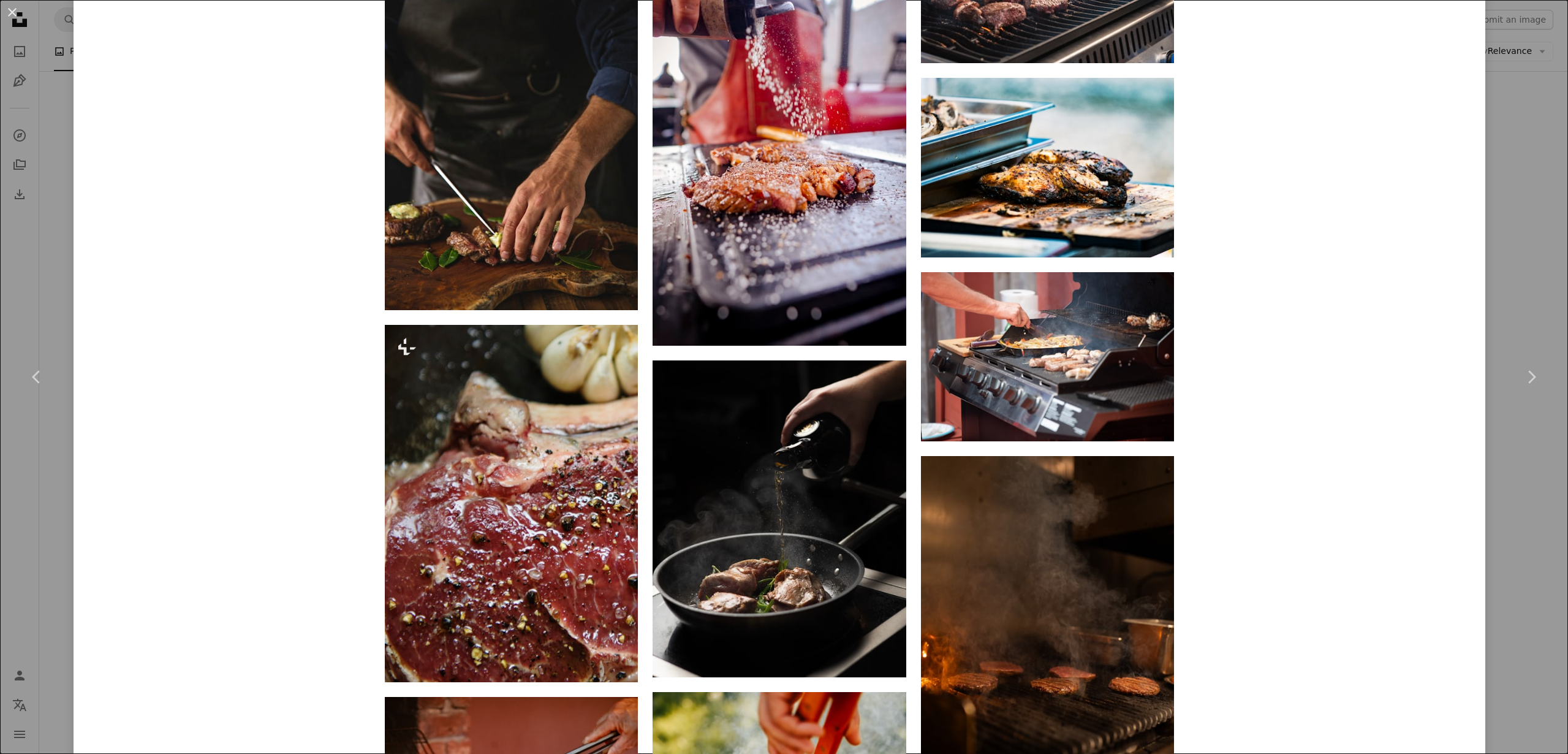
scroll to position [10849, 0]
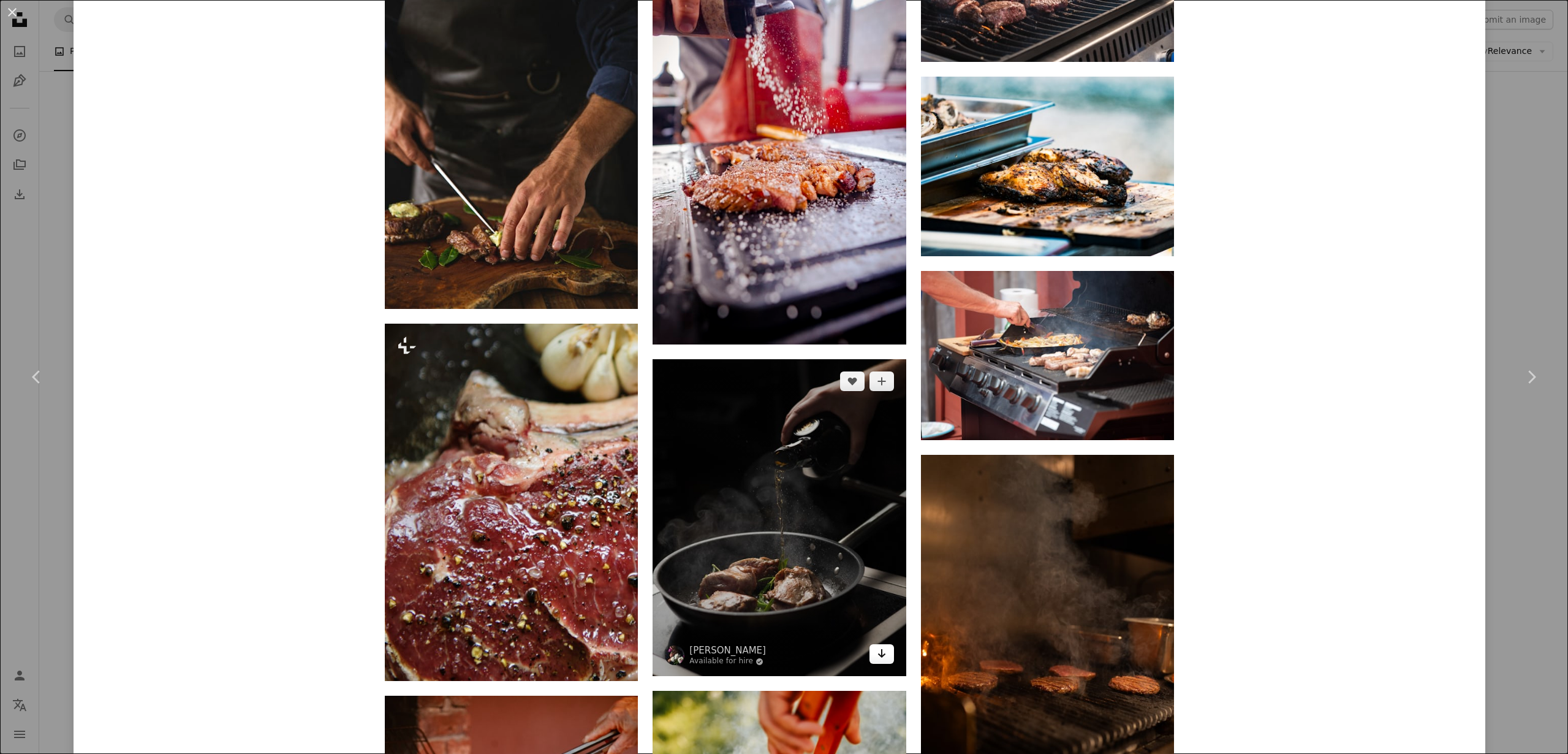
click at [882, 650] on icon "Arrow pointing down" at bounding box center [881, 653] width 10 height 15
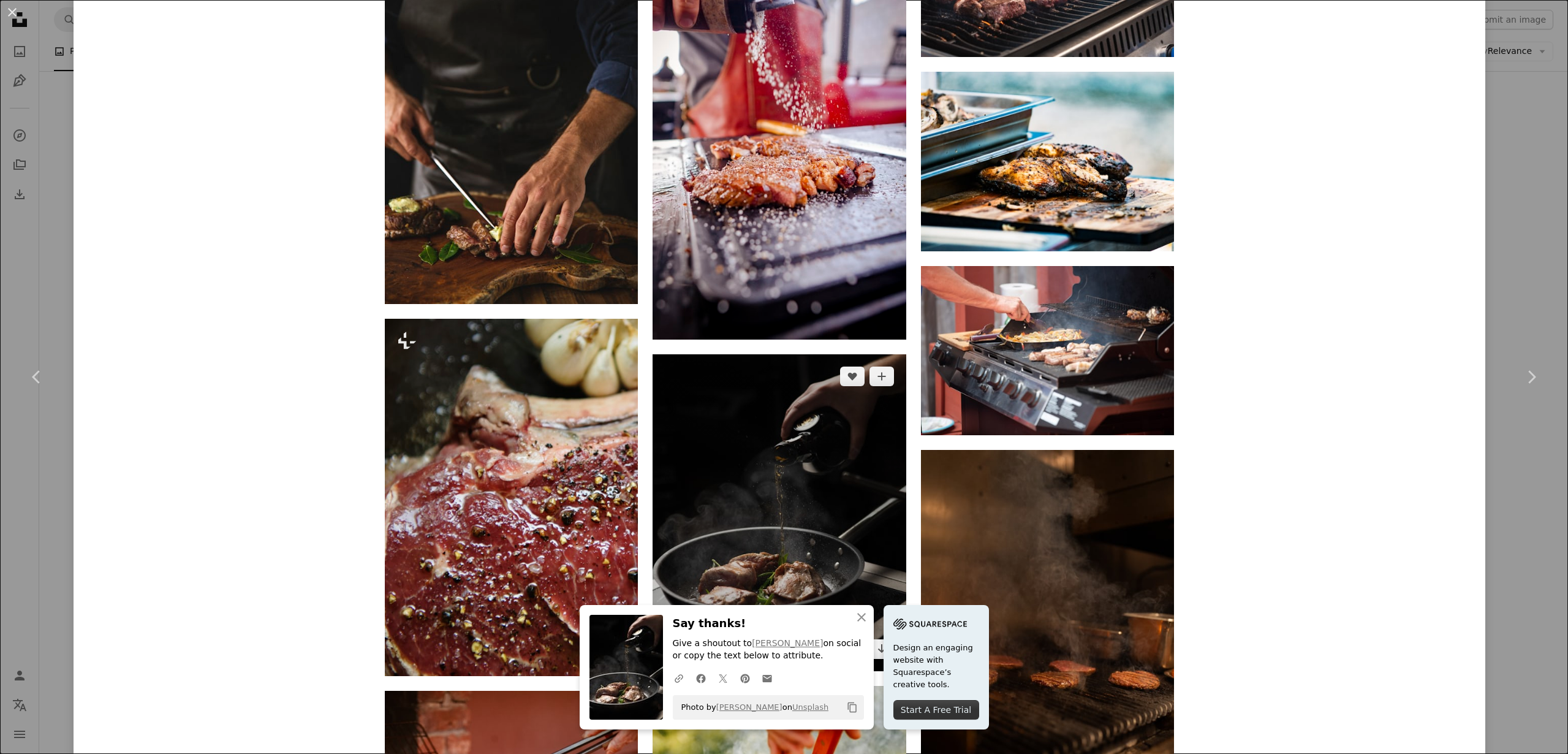
click at [801, 552] on img at bounding box center [779, 513] width 253 height 317
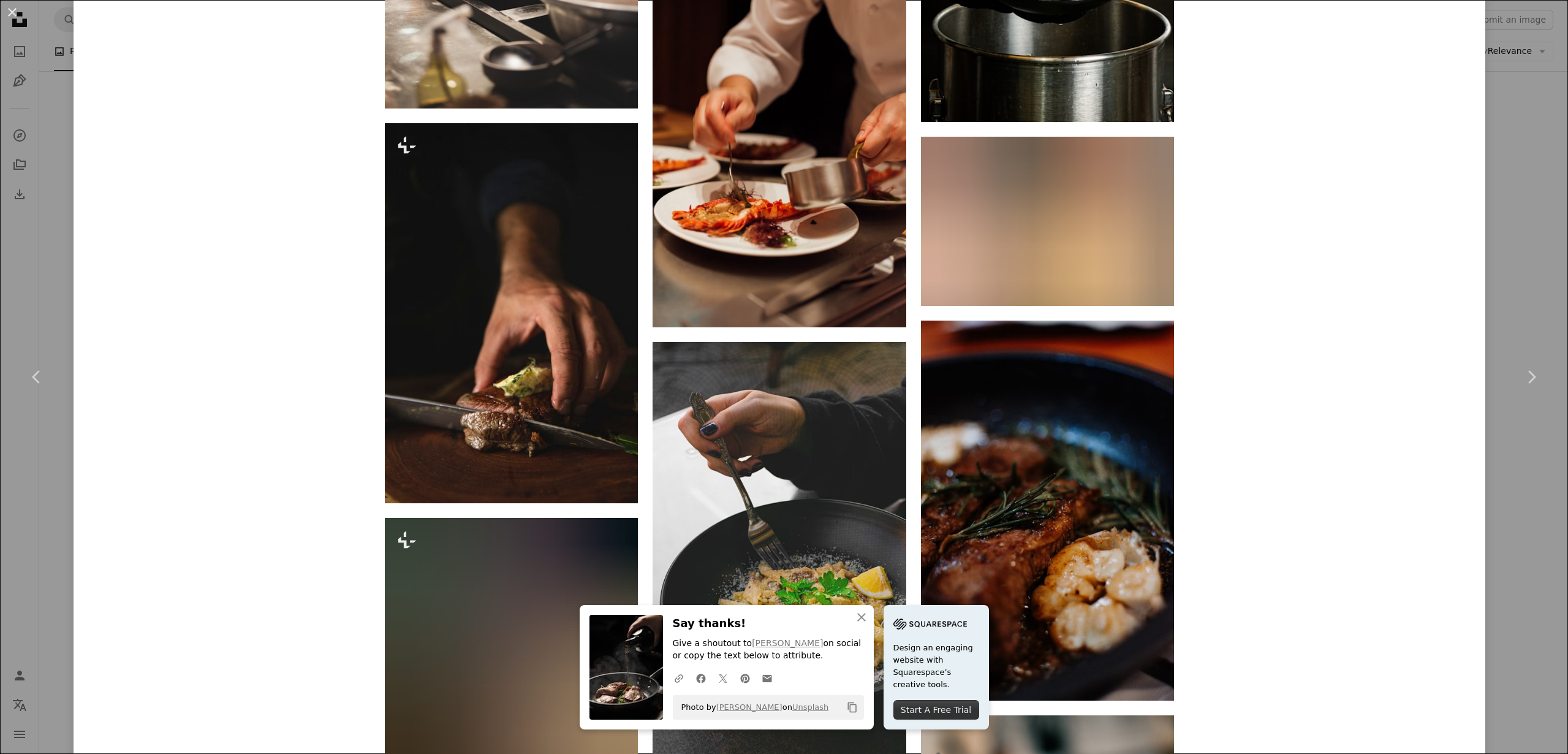
scroll to position [2367, 0]
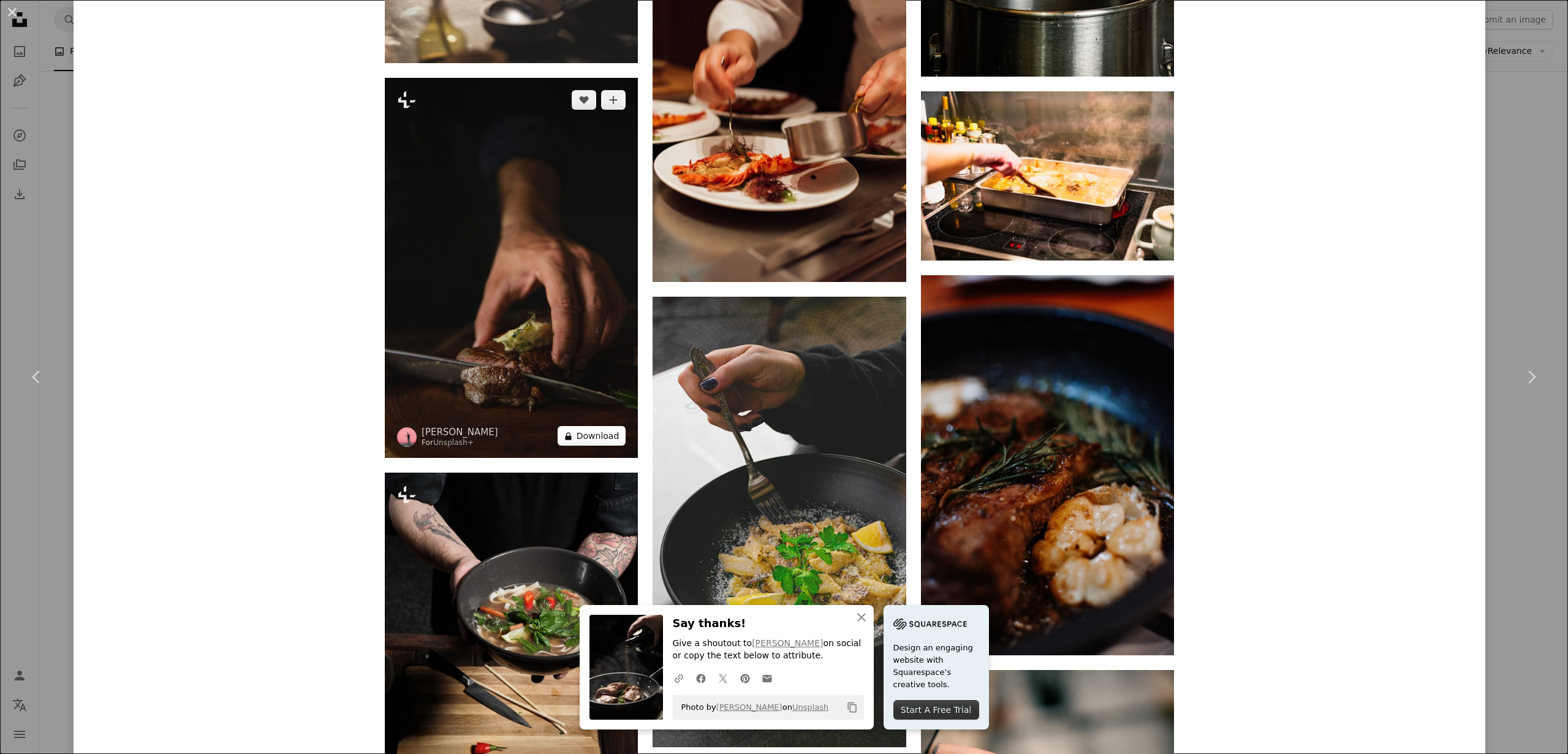
click at [588, 433] on button "A lock Download" at bounding box center [592, 436] width 69 height 19
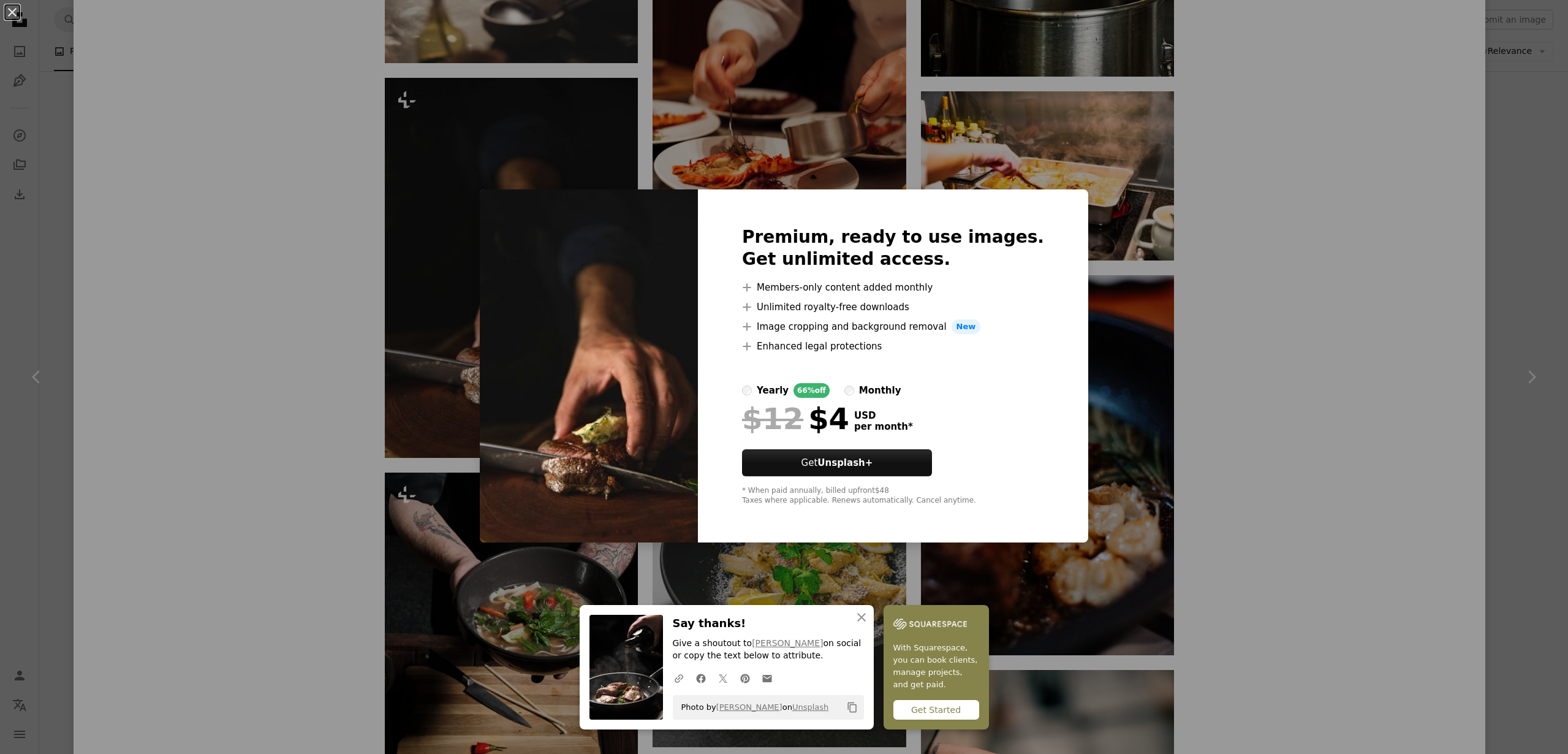
click at [1157, 439] on div "An X shape An X shape Close Say thanks! Give a shoutout to [PERSON_NAME] on soc…" at bounding box center [784, 377] width 1568 height 754
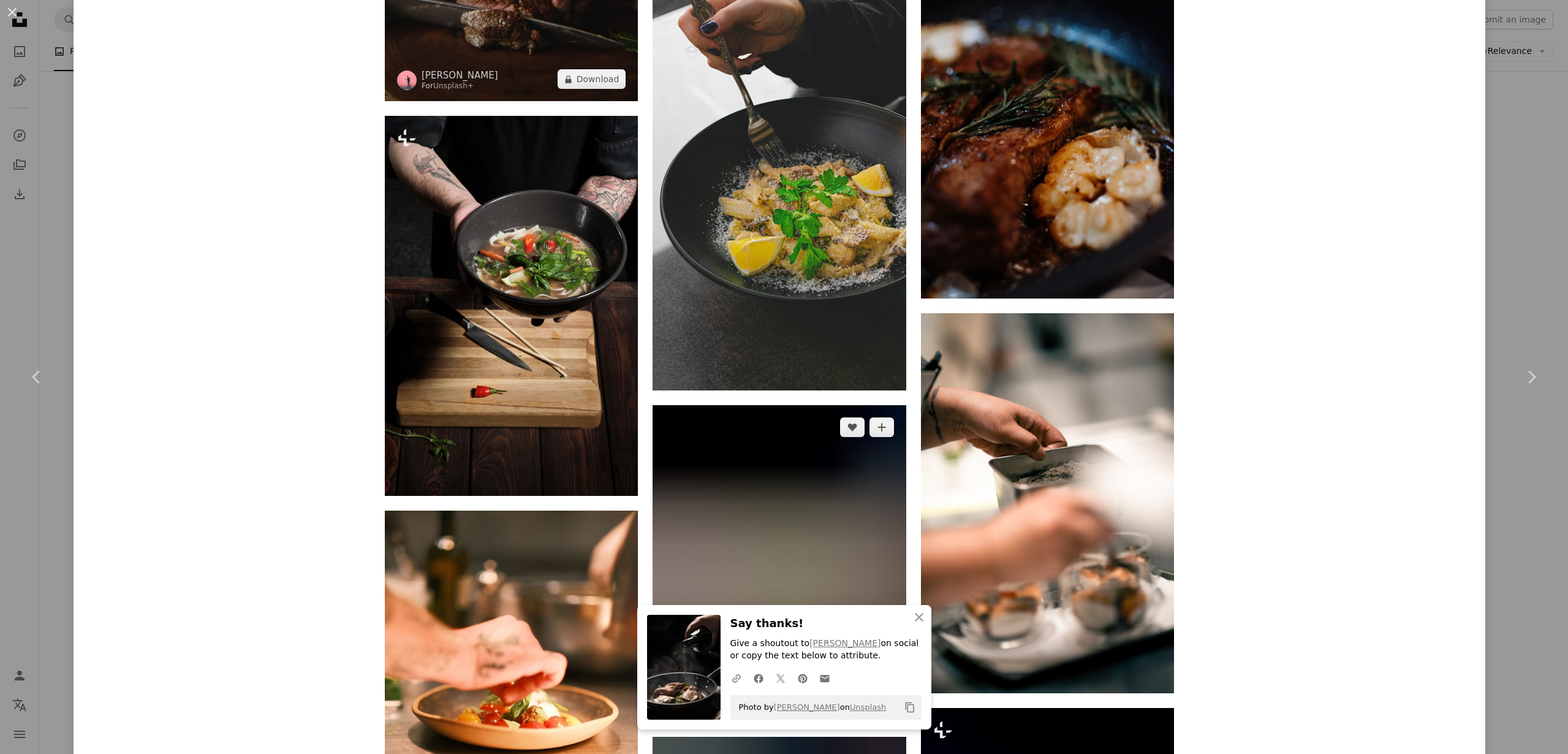
scroll to position [2724, 0]
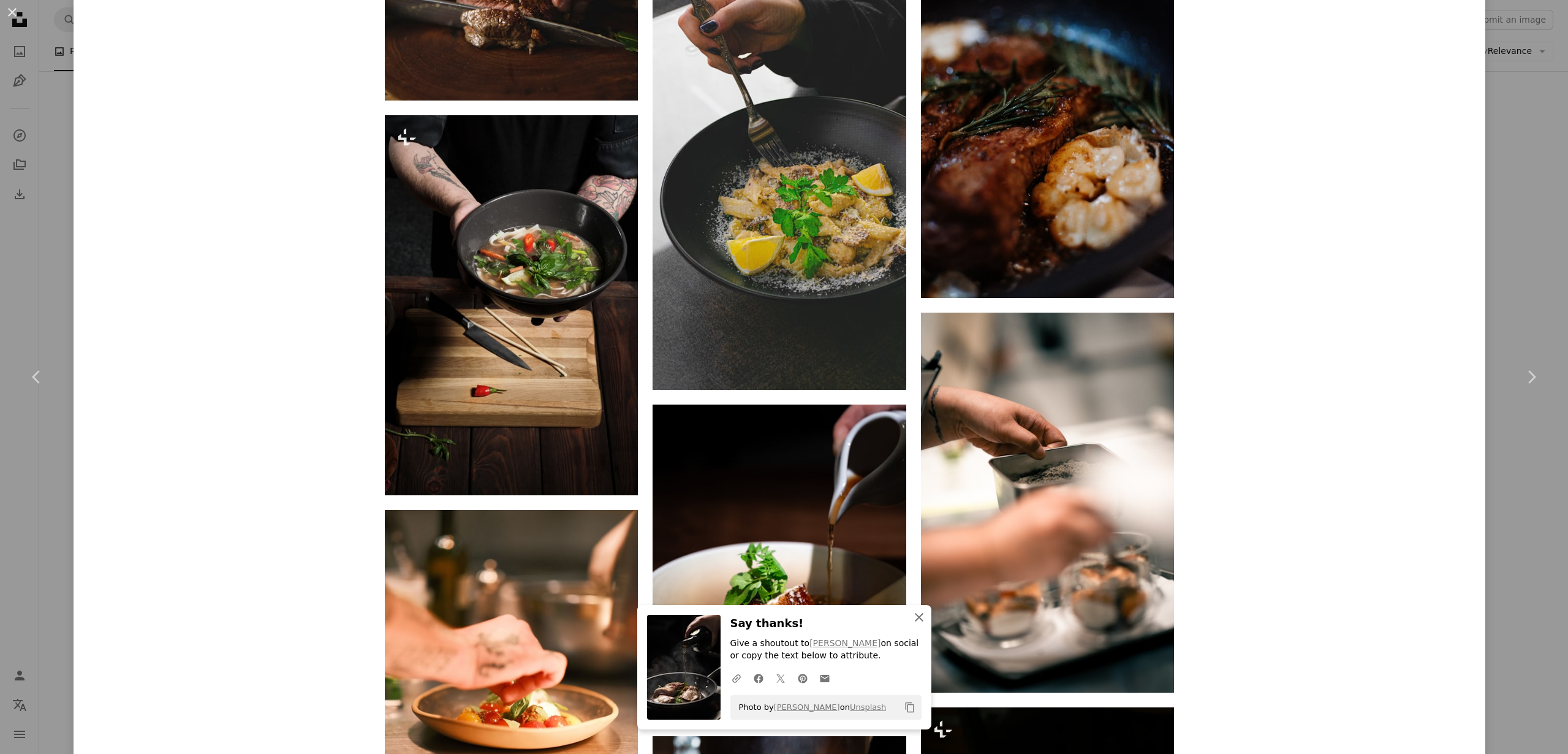
click at [922, 616] on icon "An X shape" at bounding box center [919, 617] width 15 height 15
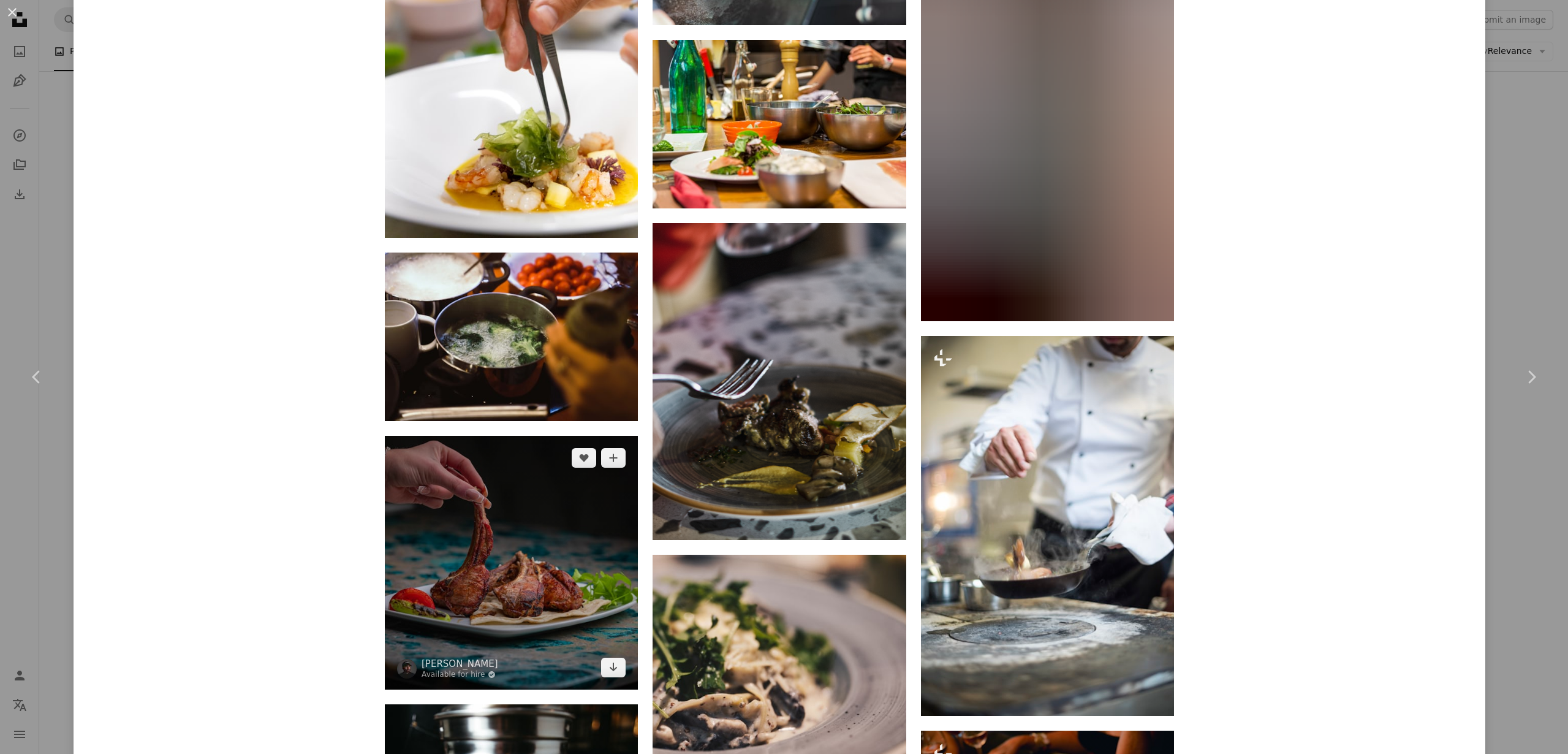
scroll to position [6275, 0]
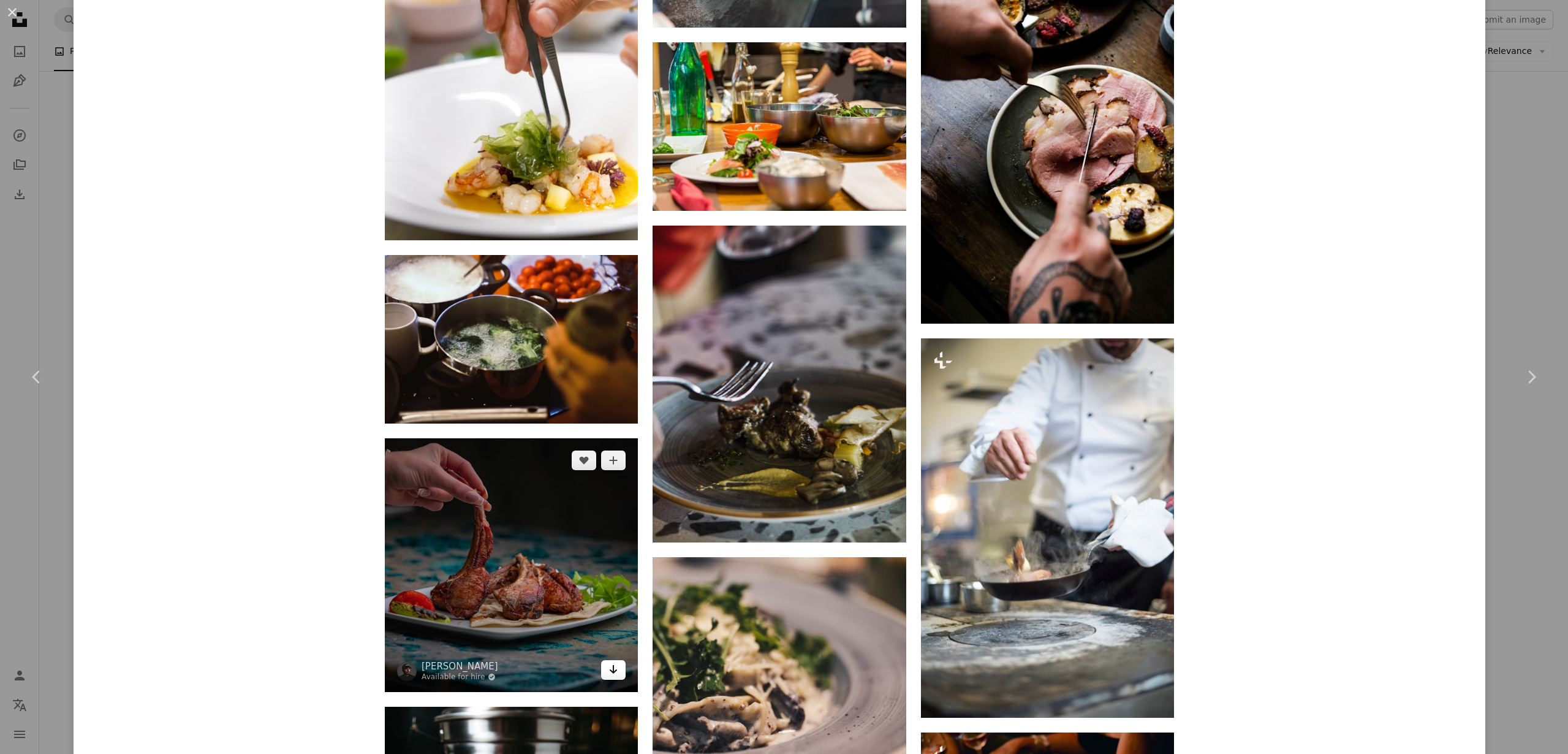
click at [614, 672] on icon "Arrow pointing down" at bounding box center [613, 670] width 10 height 15
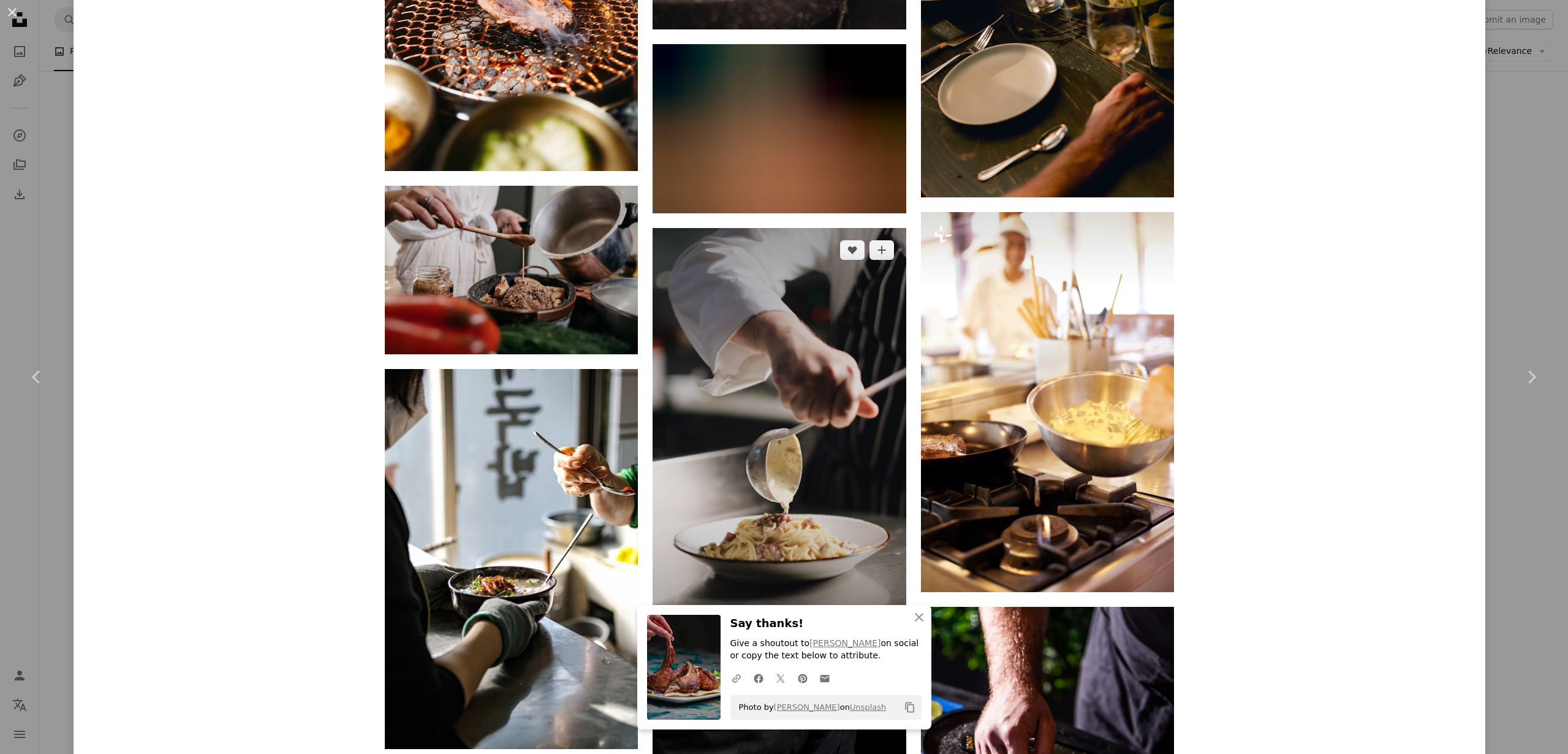
scroll to position [7183, 0]
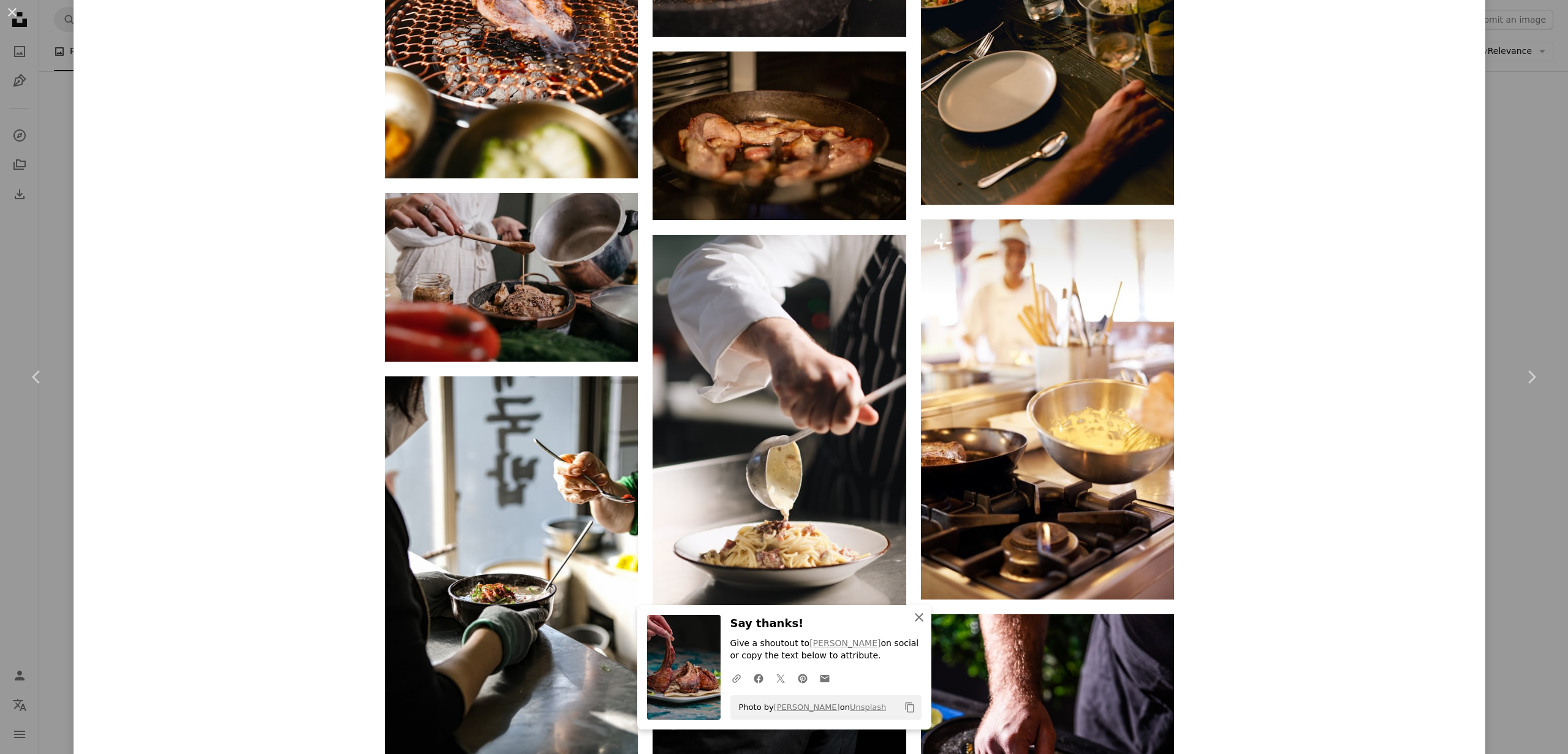
click at [919, 619] on icon "An X shape" at bounding box center [919, 617] width 15 height 15
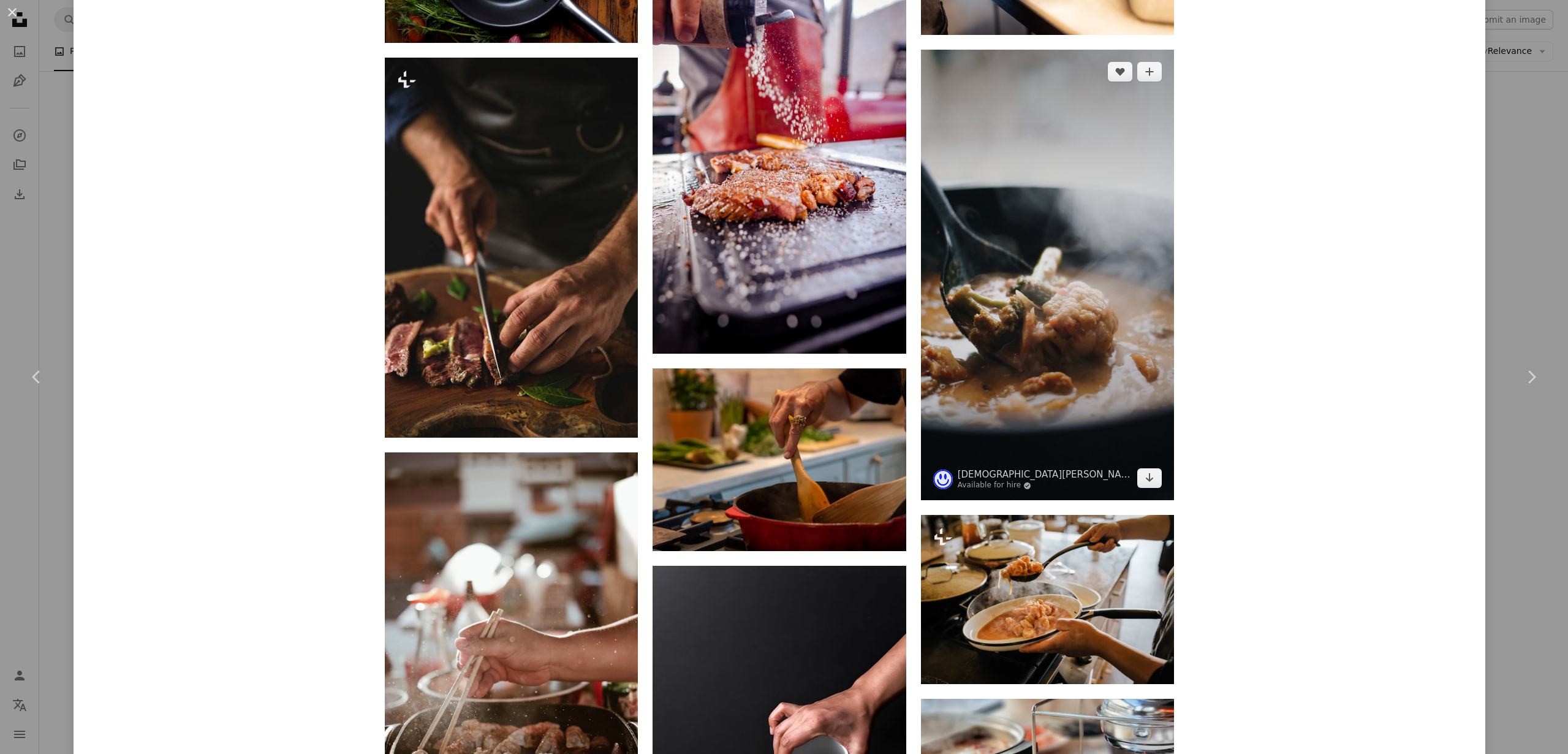
scroll to position [10948, 0]
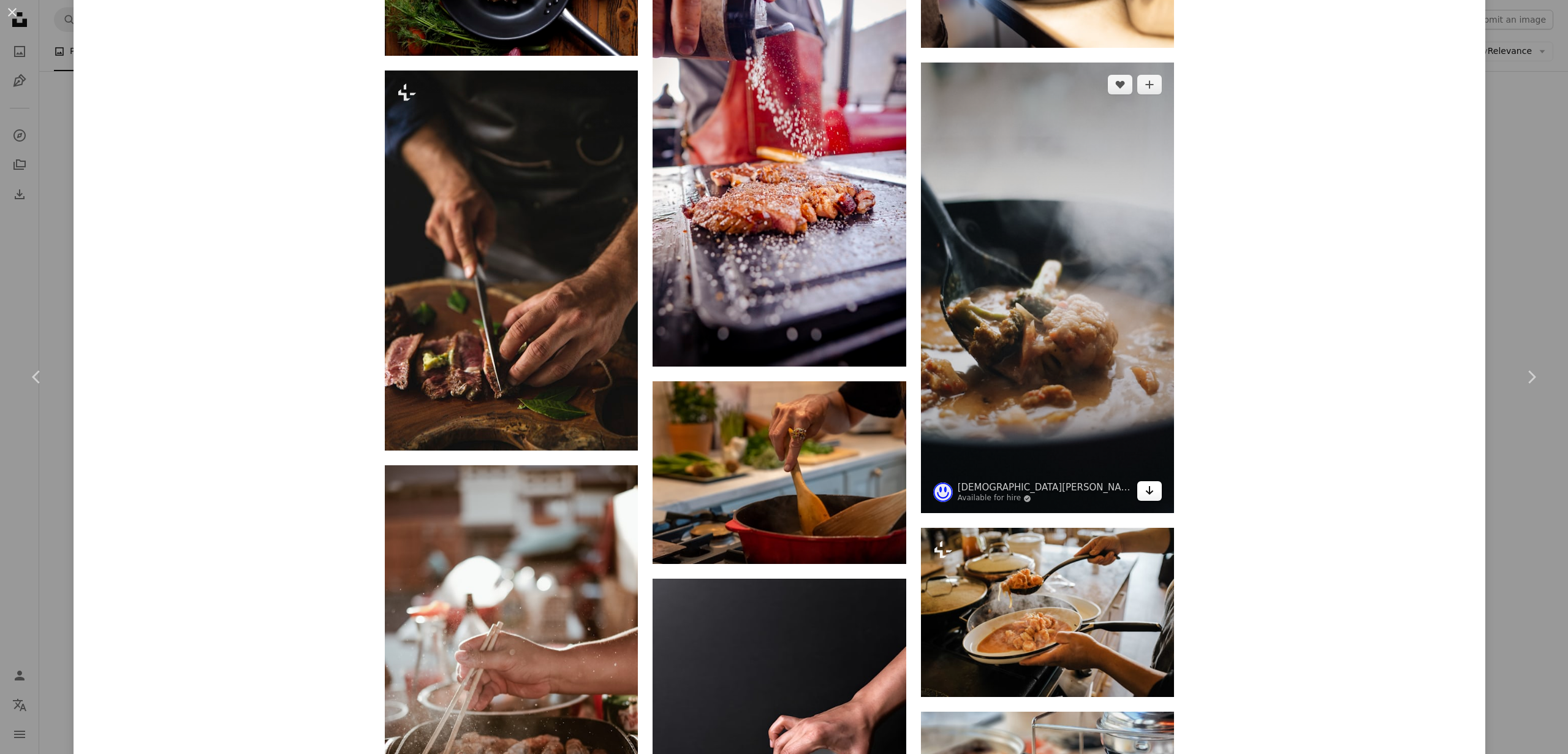
click at [1153, 489] on icon "Arrow pointing down" at bounding box center [1149, 490] width 10 height 15
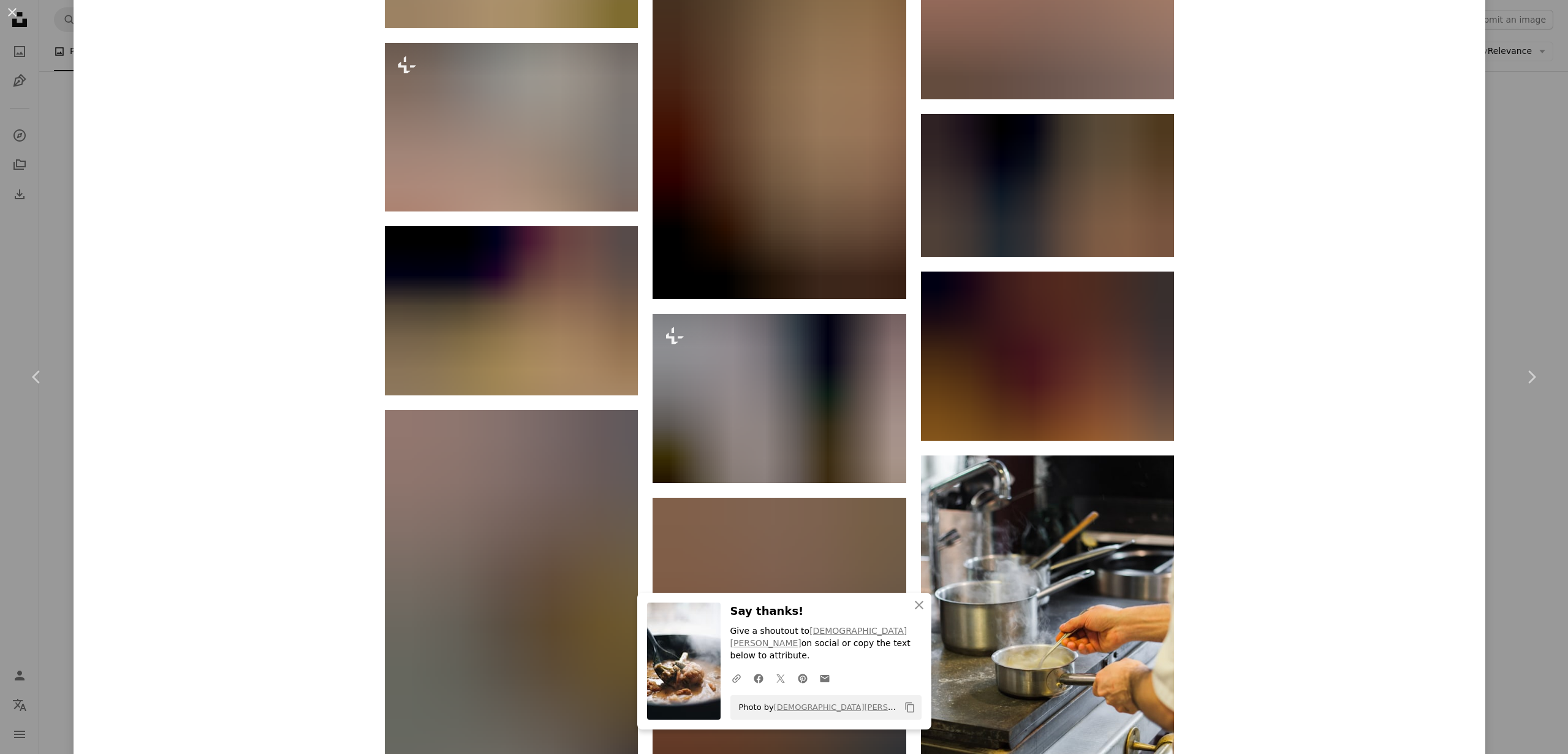
scroll to position [13082, 0]
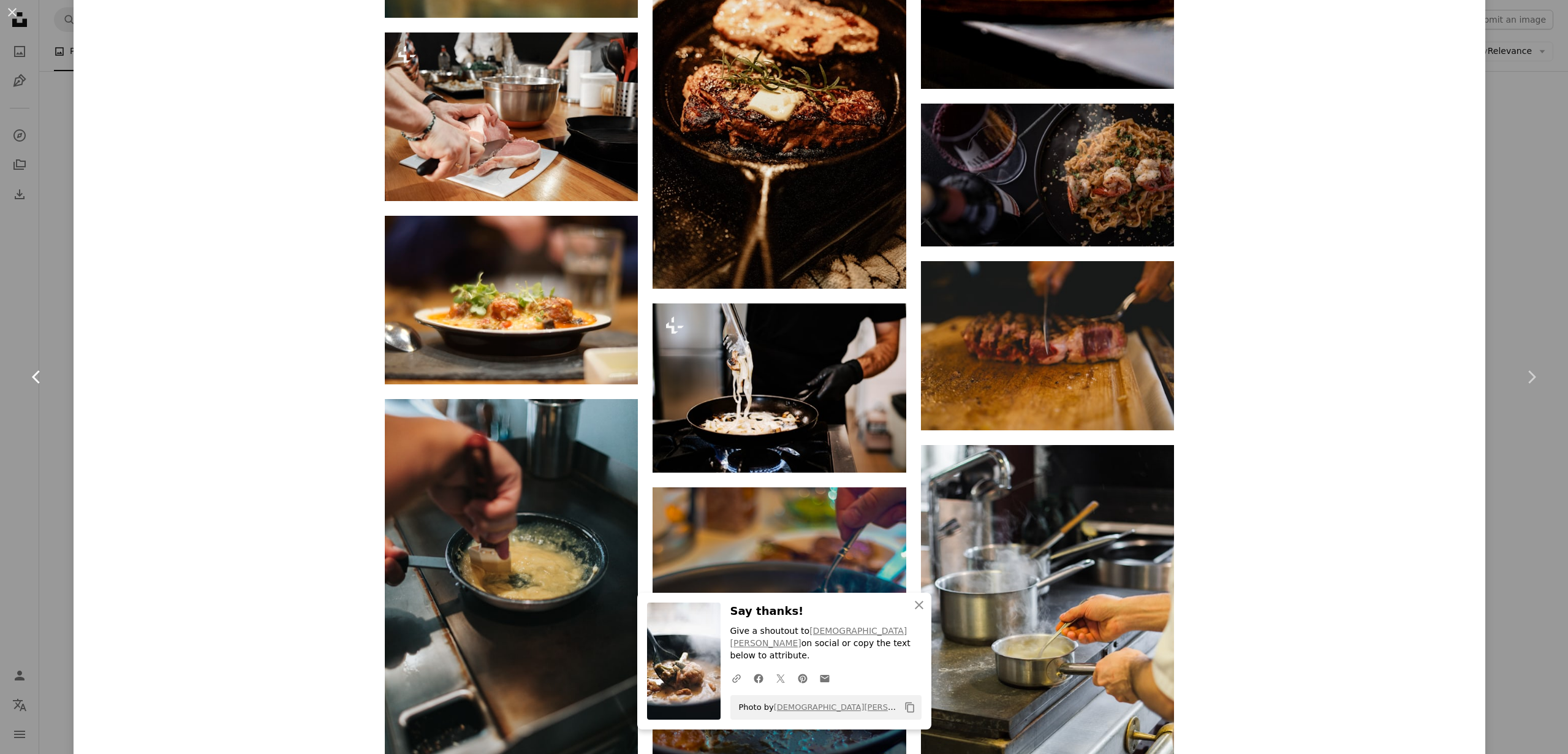
click at [60, 398] on link "Chevron left" at bounding box center [37, 377] width 74 height 118
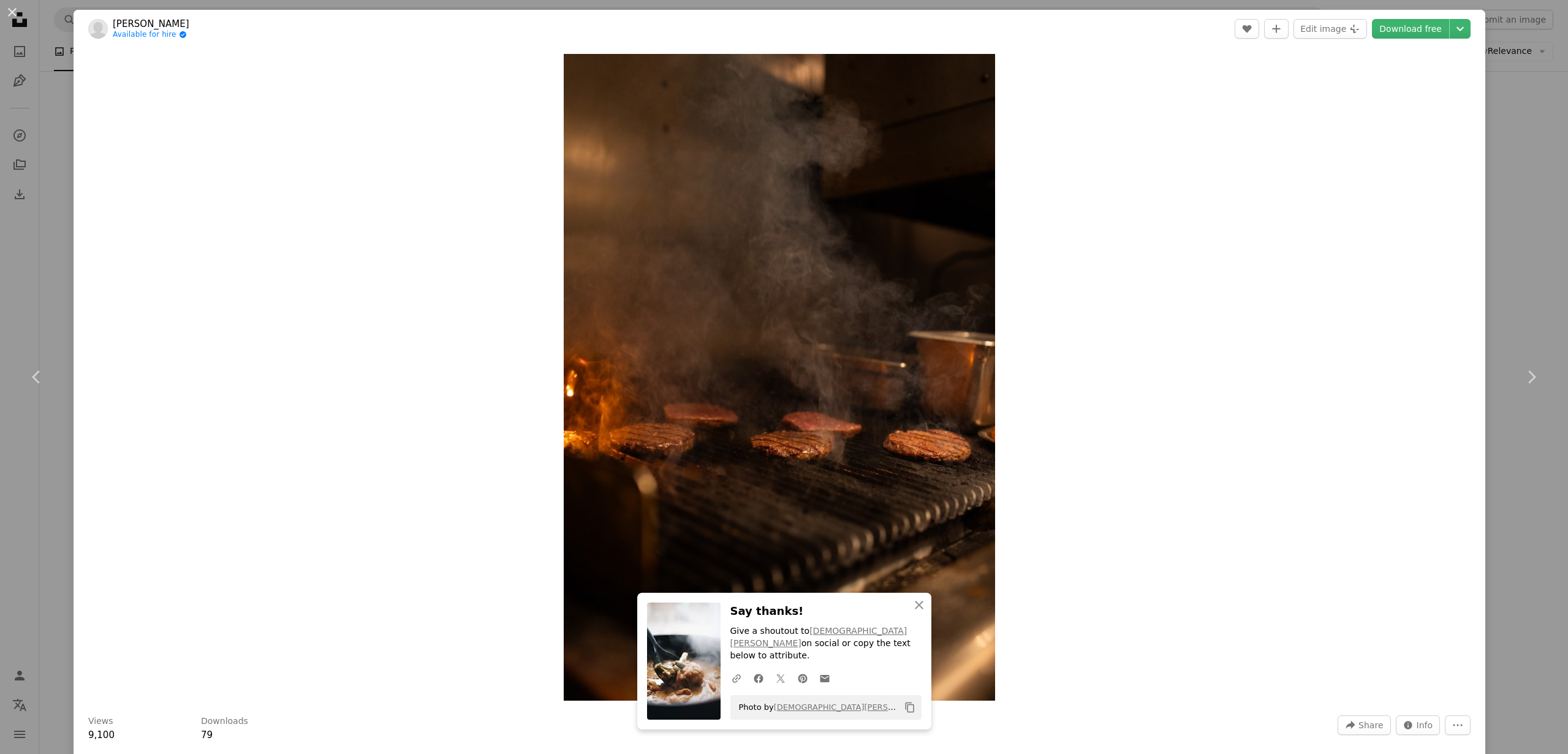
click at [1523, 217] on div "An X shape Chevron left Chevron right An X shape Close Say thanks! Give a shout…" at bounding box center [784, 377] width 1568 height 754
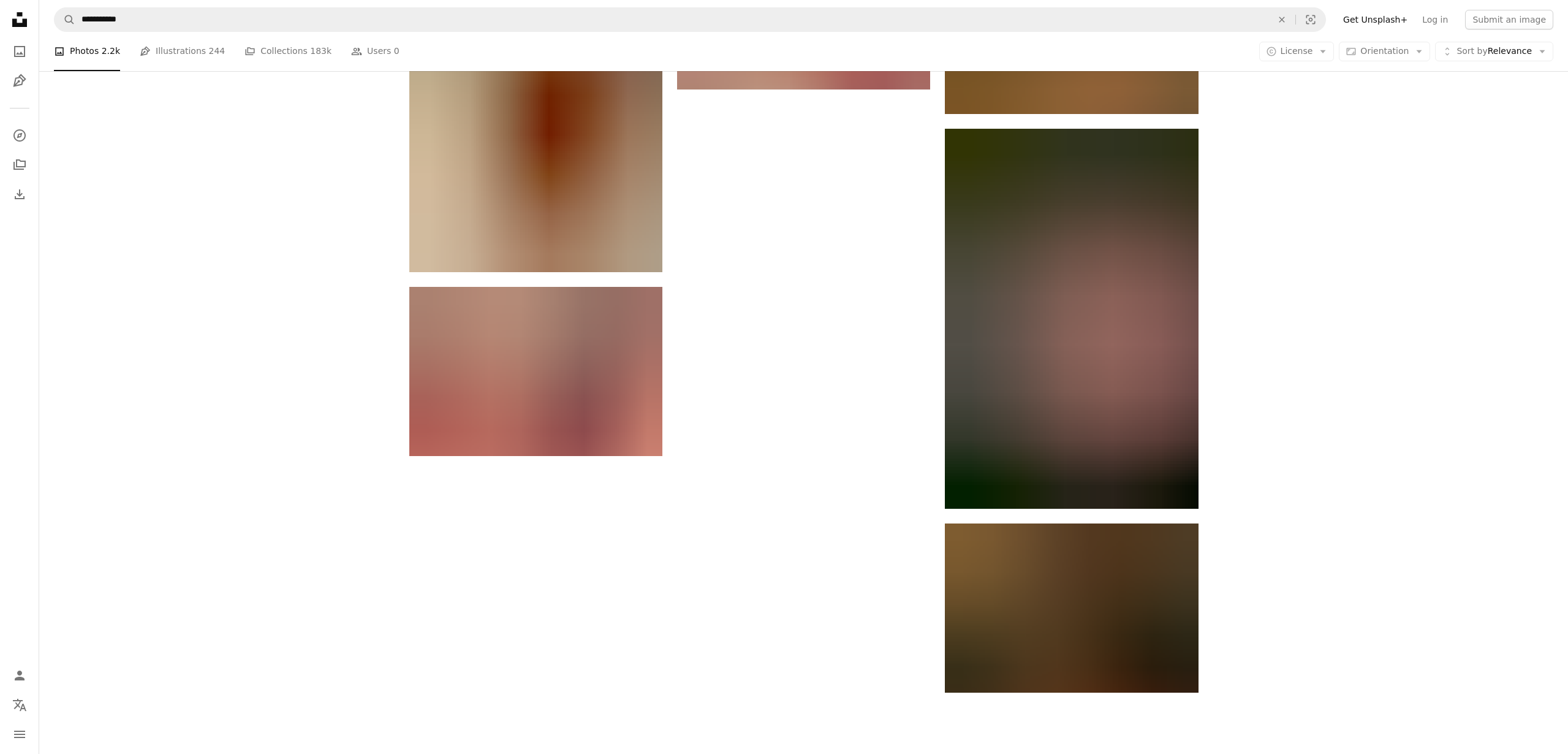
scroll to position [14300, 0]
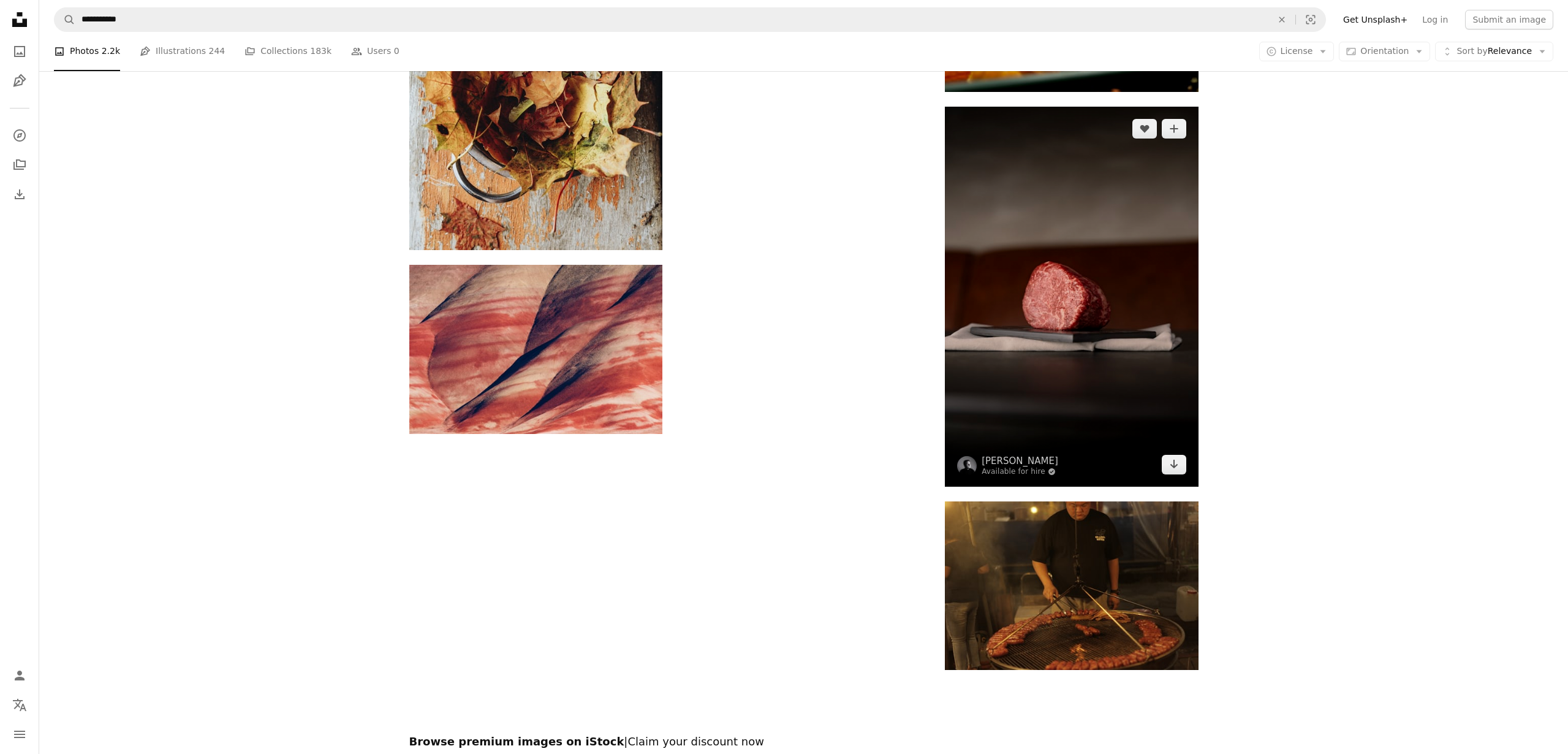
click at [979, 319] on img at bounding box center [1072, 296] width 253 height 380
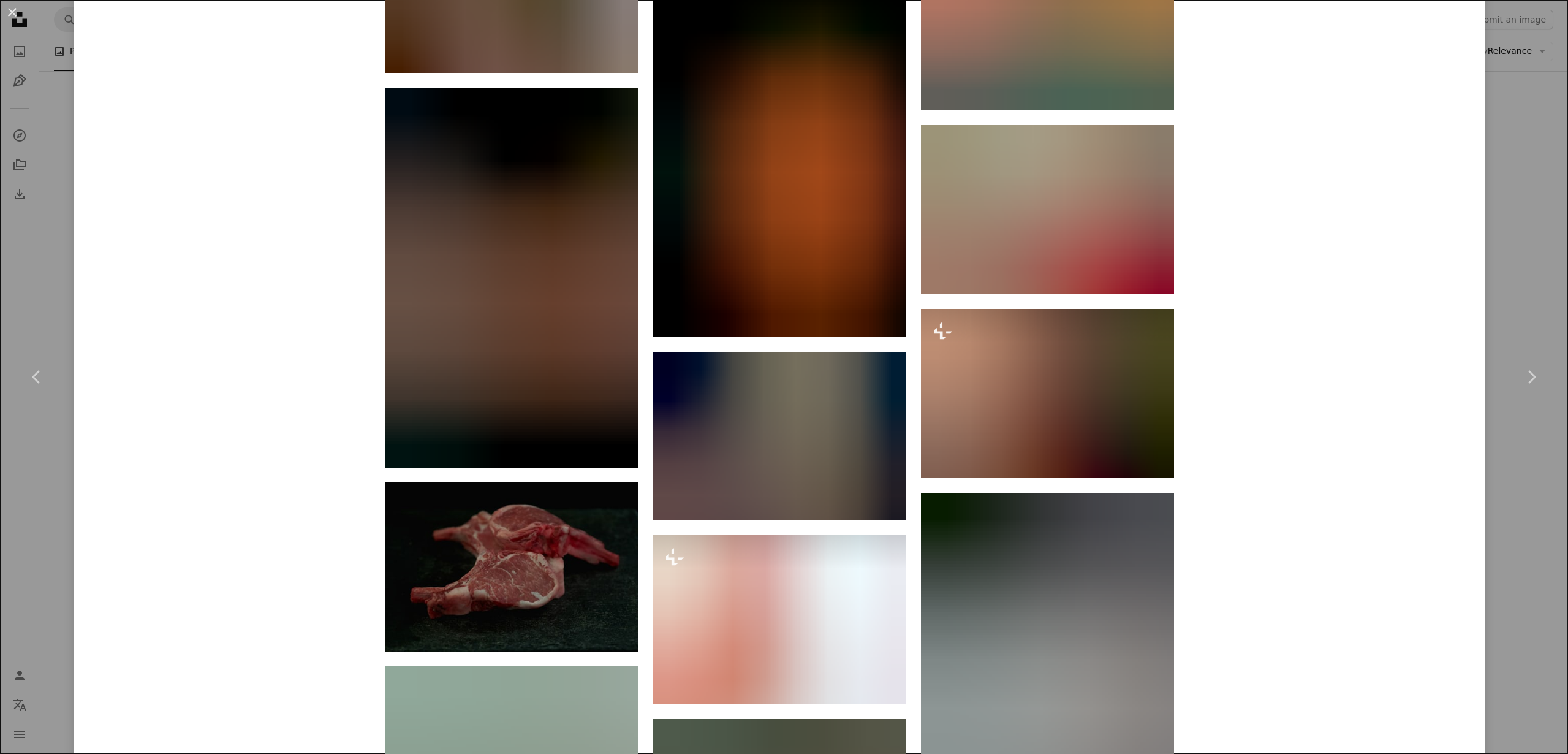
scroll to position [5728, 0]
